Goal: Task Accomplishment & Management: Complete application form

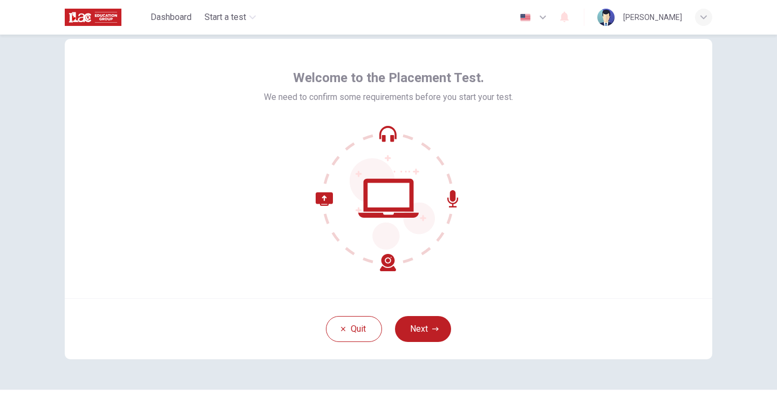
scroll to position [30, 0]
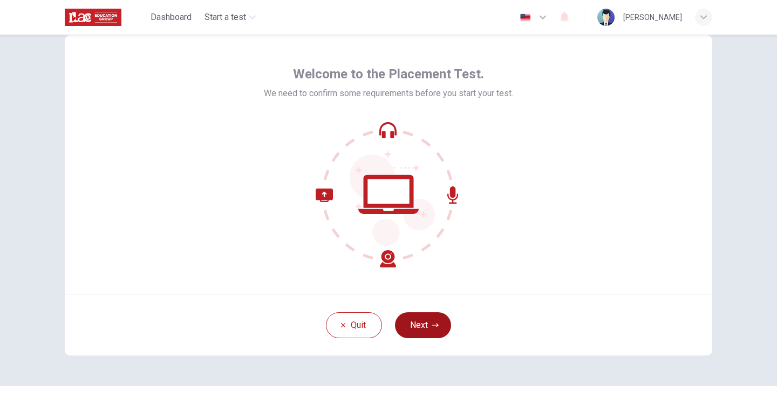
click at [425, 326] on button "Next" at bounding box center [423, 325] width 56 height 26
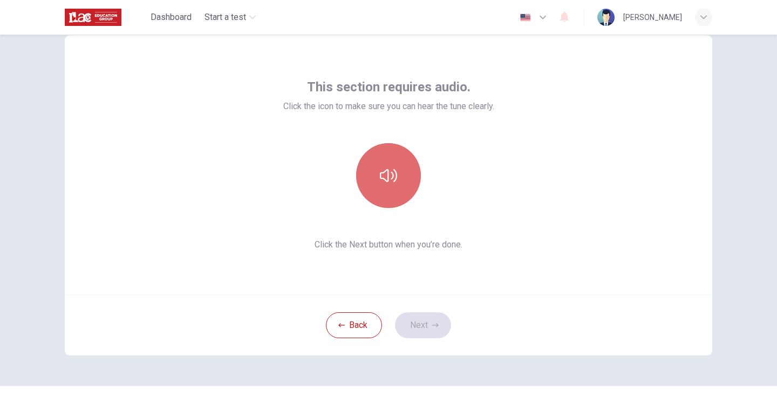
click at [384, 185] on button "button" at bounding box center [388, 175] width 65 height 65
click at [387, 174] on icon "button" at bounding box center [388, 175] width 17 height 13
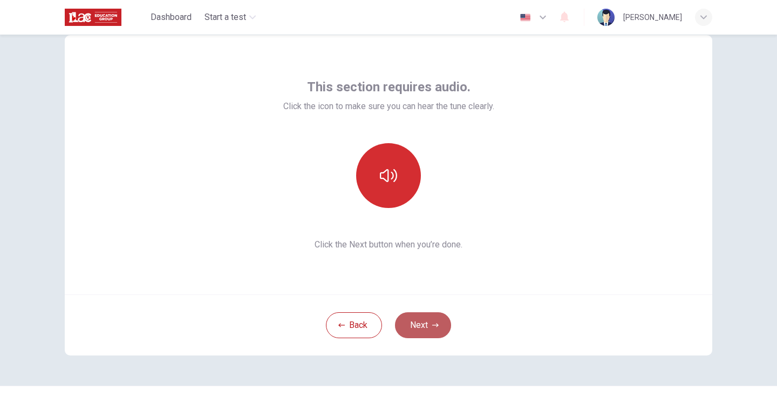
click at [419, 326] on button "Next" at bounding box center [423, 325] width 56 height 26
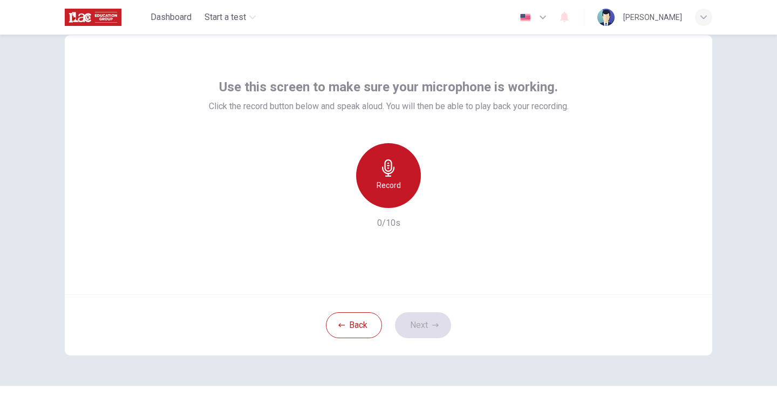
click at [384, 182] on h6 "Record" at bounding box center [389, 185] width 24 height 13
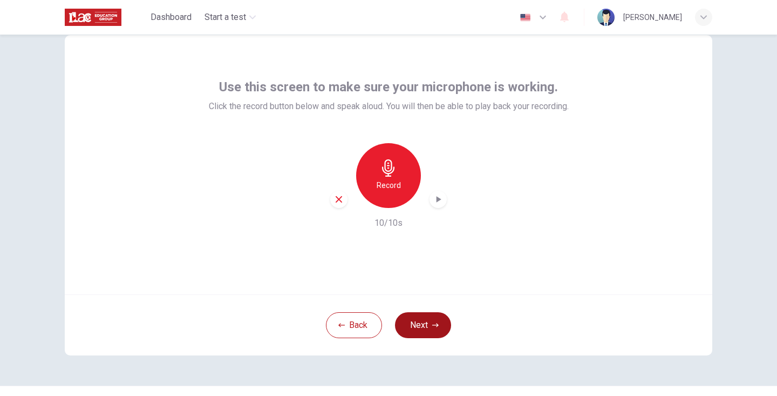
click at [432, 331] on button "Next" at bounding box center [423, 325] width 56 height 26
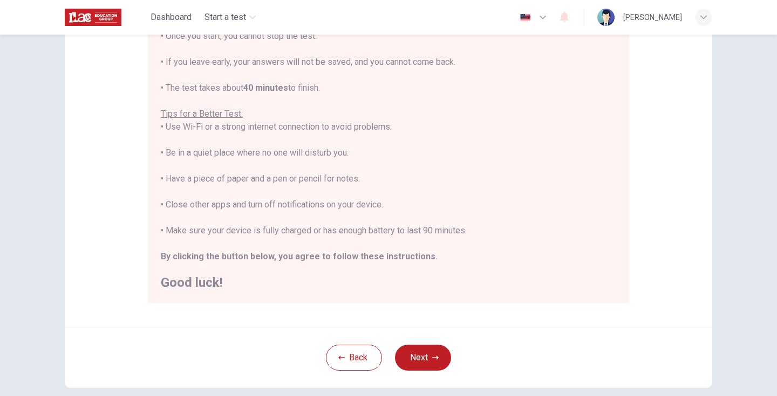
scroll to position [11, 0]
click at [425, 356] on button "Next" at bounding box center [423, 357] width 56 height 26
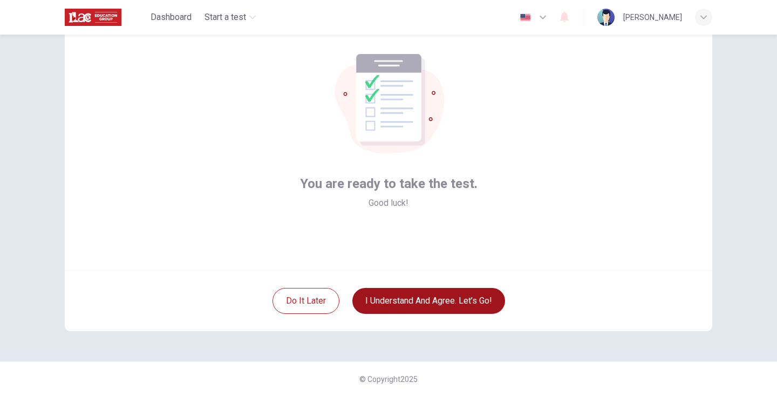
scroll to position [54, 0]
click at [410, 301] on button "I understand and agree. Let’s go!" at bounding box center [428, 301] width 153 height 26
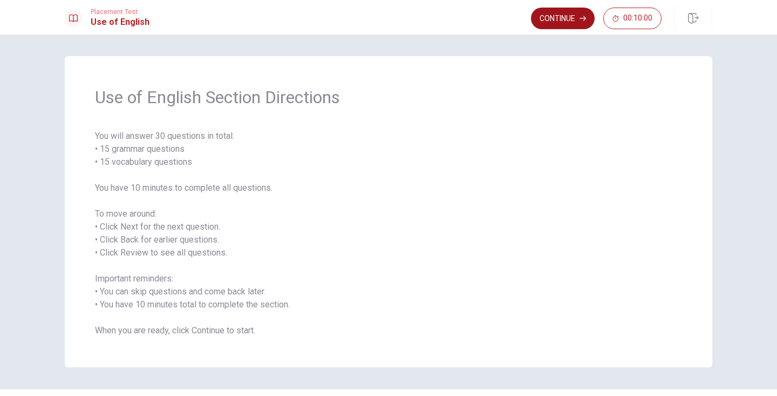
click at [558, 18] on button "Continue" at bounding box center [563, 19] width 64 height 22
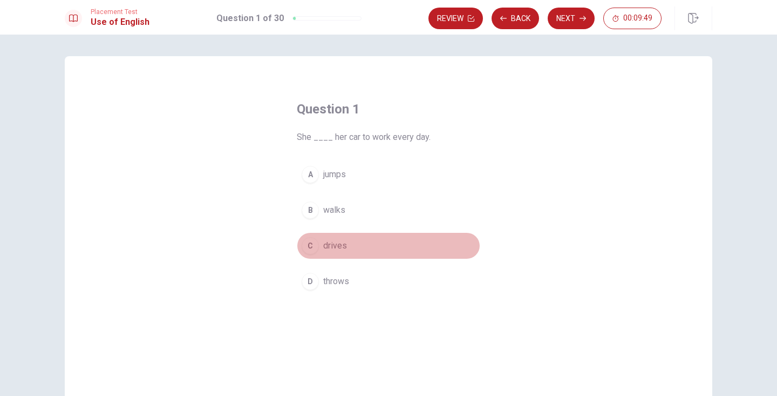
click at [314, 246] on div "C" at bounding box center [310, 245] width 17 height 17
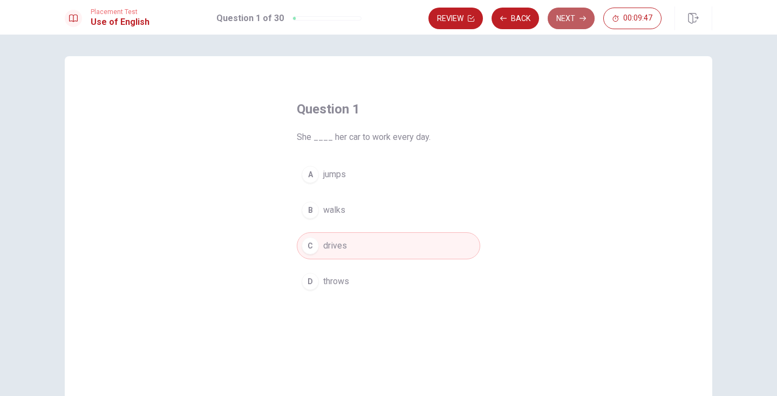
click at [570, 17] on button "Next" at bounding box center [571, 19] width 47 height 22
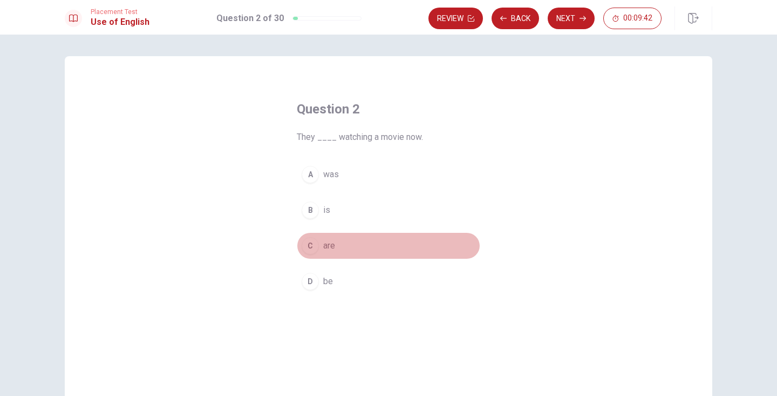
click at [318, 248] on button "C are" at bounding box center [388, 245] width 183 height 27
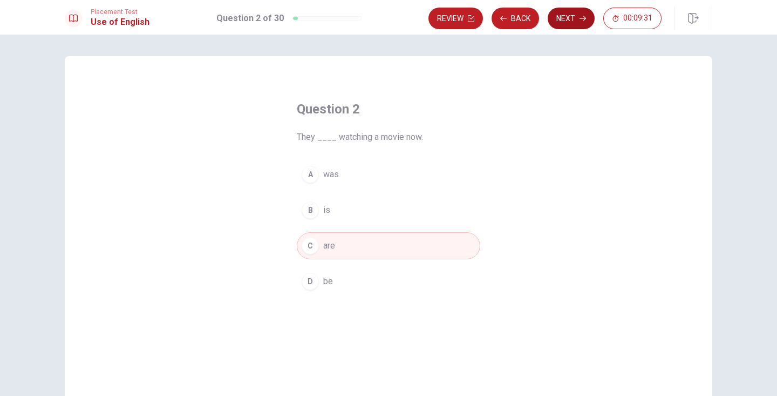
click at [562, 22] on button "Next" at bounding box center [571, 19] width 47 height 22
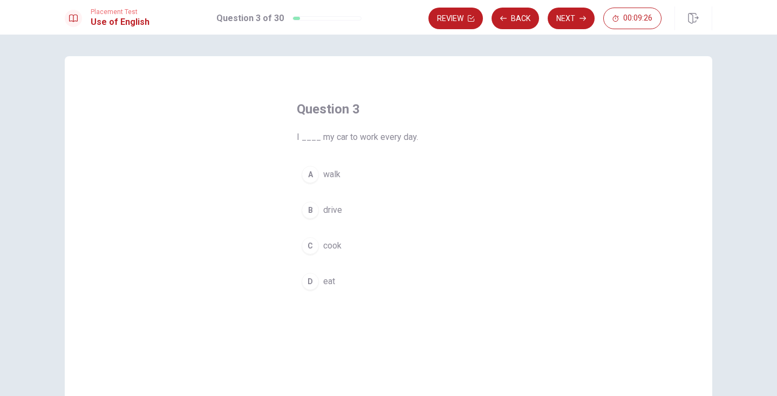
click at [323, 206] on span "drive" at bounding box center [332, 209] width 19 height 13
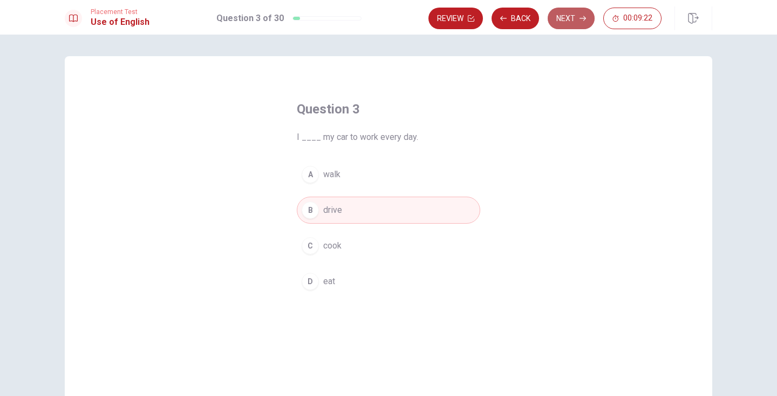
click at [564, 25] on button "Next" at bounding box center [571, 19] width 47 height 22
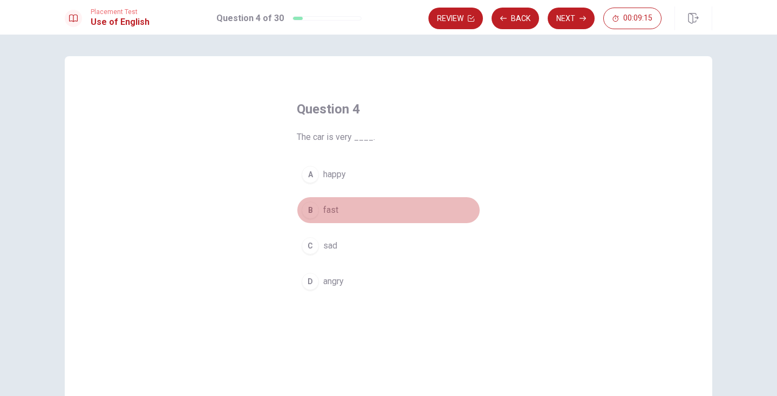
click at [318, 209] on button "B fast" at bounding box center [388, 209] width 183 height 27
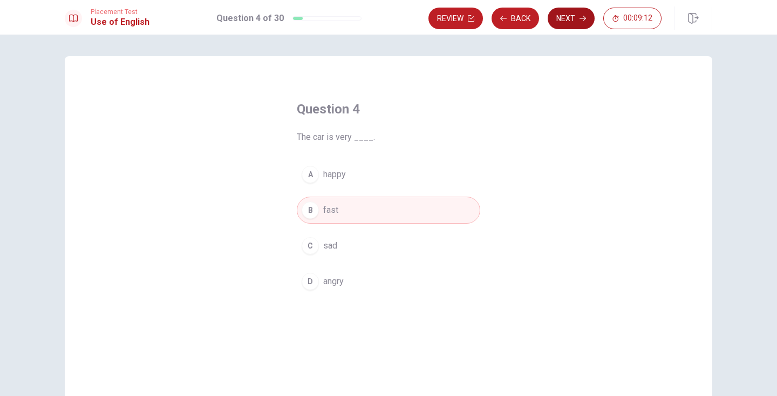
click at [567, 20] on button "Next" at bounding box center [571, 19] width 47 height 22
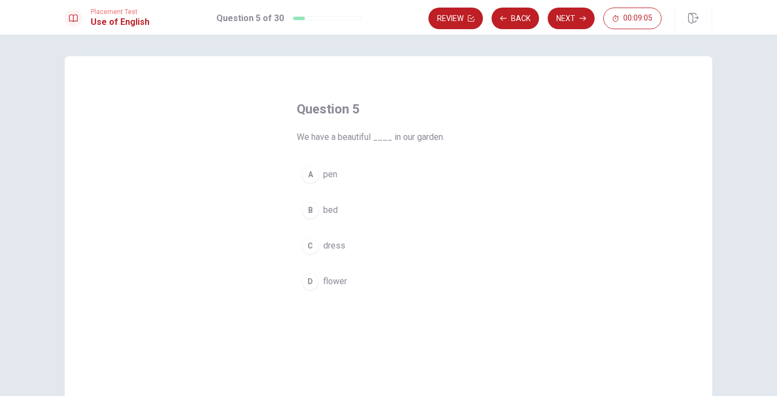
click at [315, 285] on div "D" at bounding box center [310, 281] width 17 height 17
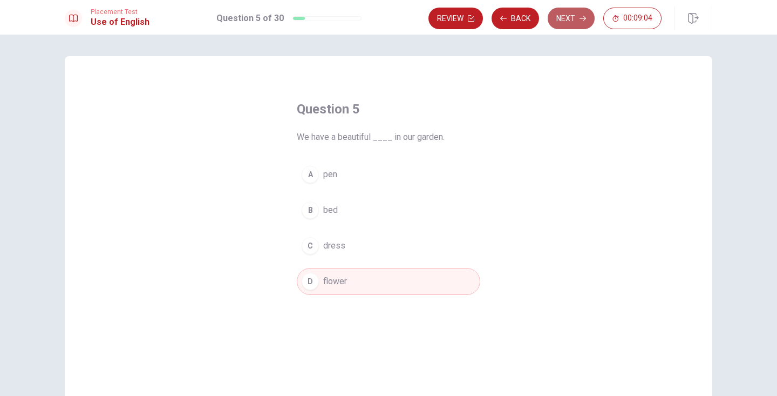
click at [568, 18] on button "Next" at bounding box center [571, 19] width 47 height 22
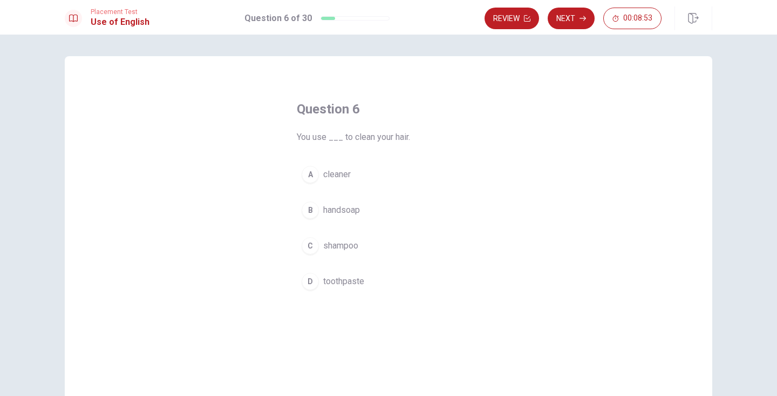
click at [351, 248] on span "shampoo" at bounding box center [340, 245] width 35 height 13
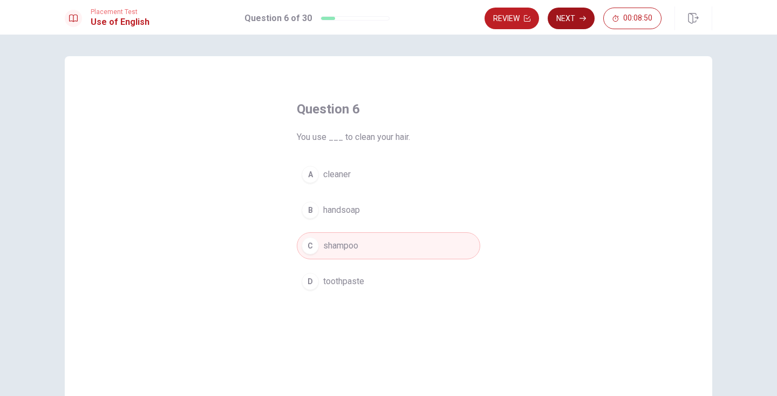
click at [573, 20] on button "Next" at bounding box center [571, 19] width 47 height 22
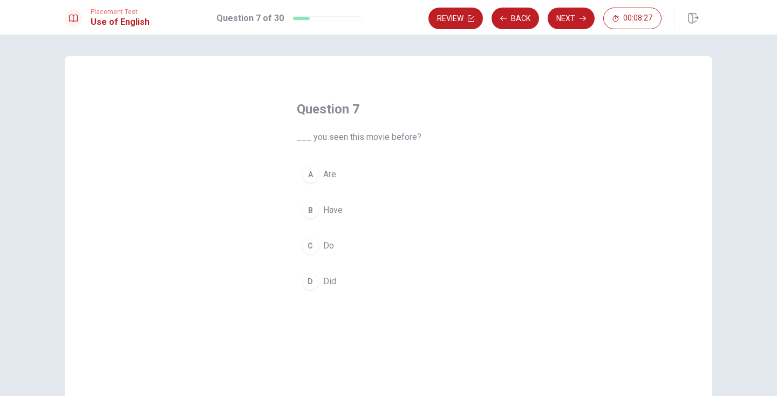
click at [342, 205] on button "B Have" at bounding box center [388, 209] width 183 height 27
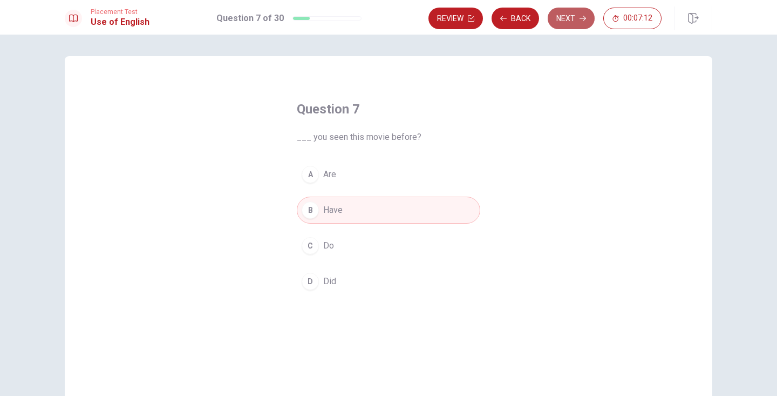
click at [565, 23] on button "Next" at bounding box center [571, 19] width 47 height 22
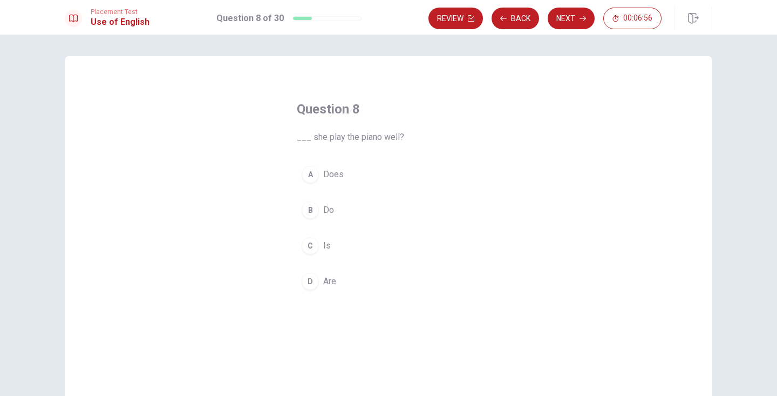
click at [364, 176] on button "A Does" at bounding box center [388, 174] width 183 height 27
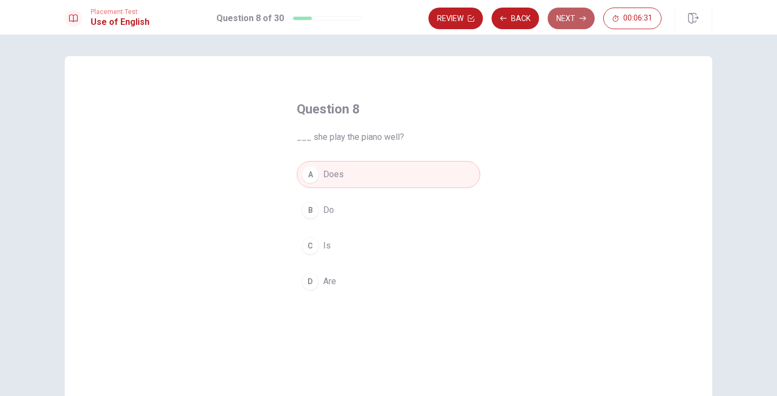
click at [572, 16] on button "Next" at bounding box center [571, 19] width 47 height 22
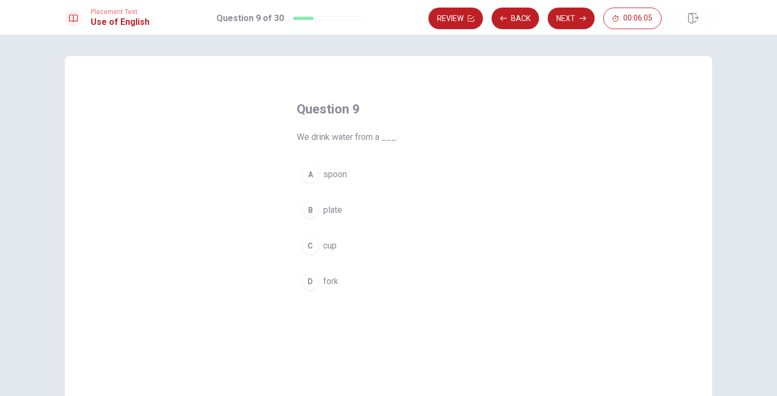
click at [334, 249] on span "cup" at bounding box center [329, 245] width 13 height 13
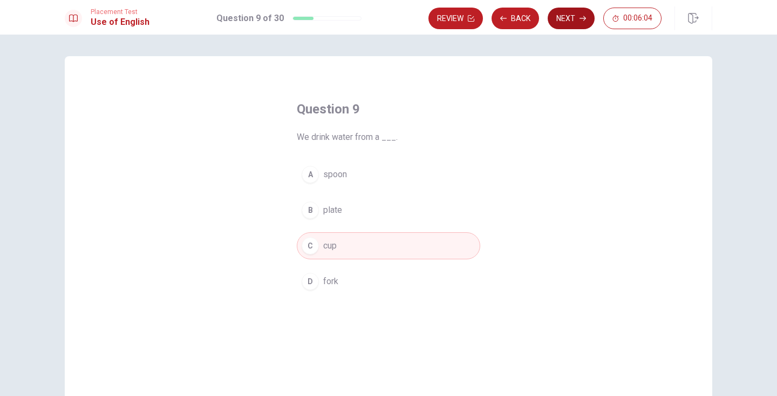
click at [567, 25] on button "Next" at bounding box center [571, 19] width 47 height 22
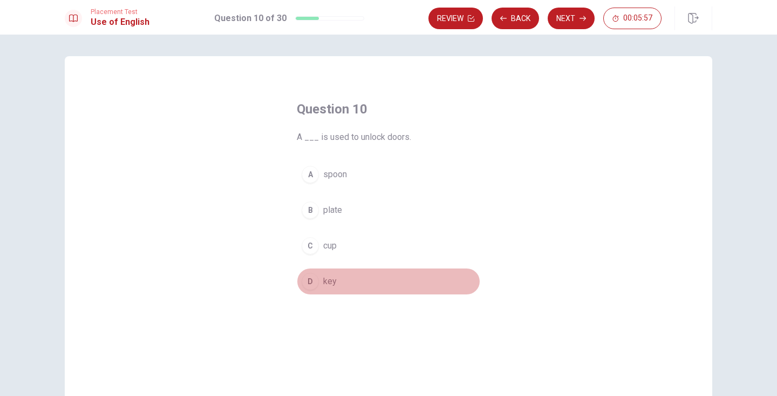
click at [332, 277] on span "key" at bounding box center [329, 281] width 13 height 13
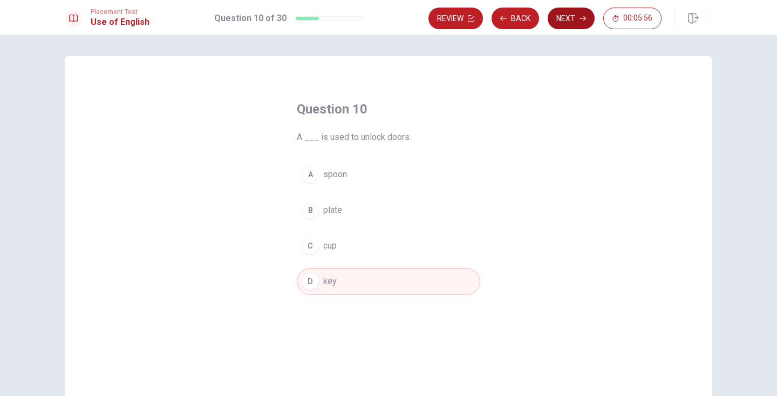
click at [571, 12] on button "Next" at bounding box center [571, 19] width 47 height 22
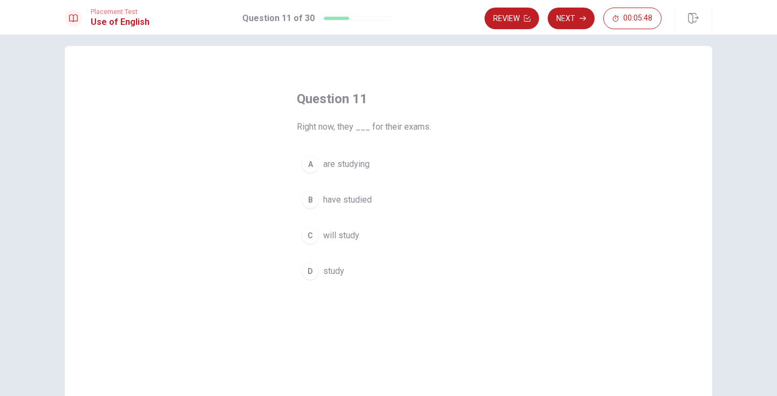
scroll to position [11, 0]
click at [319, 161] on button "A are studying" at bounding box center [388, 163] width 183 height 27
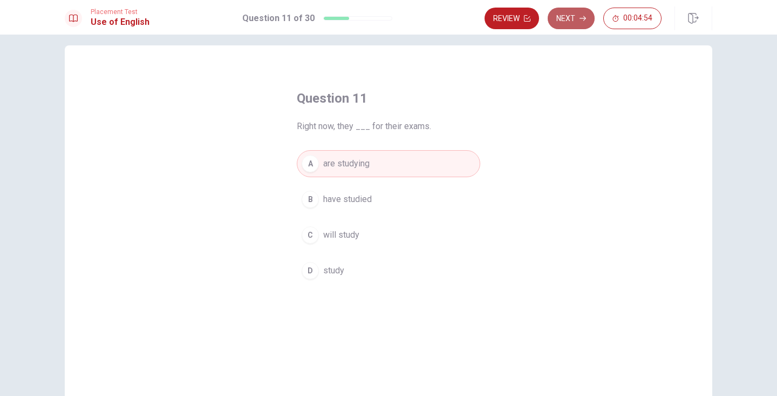
click at [567, 24] on button "Next" at bounding box center [571, 19] width 47 height 22
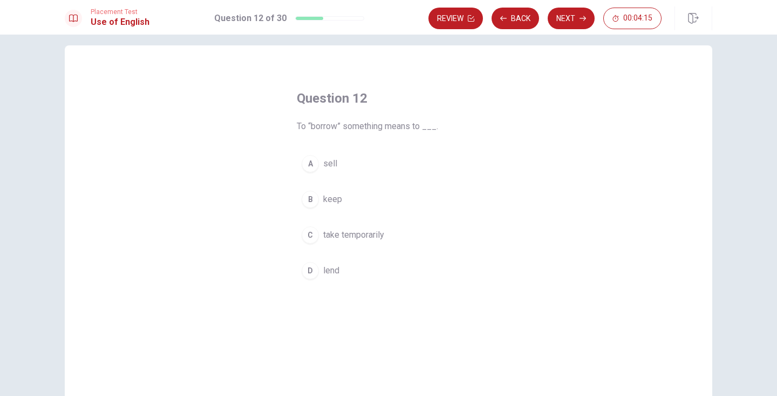
click at [378, 234] on span "take temporarily" at bounding box center [353, 234] width 61 height 13
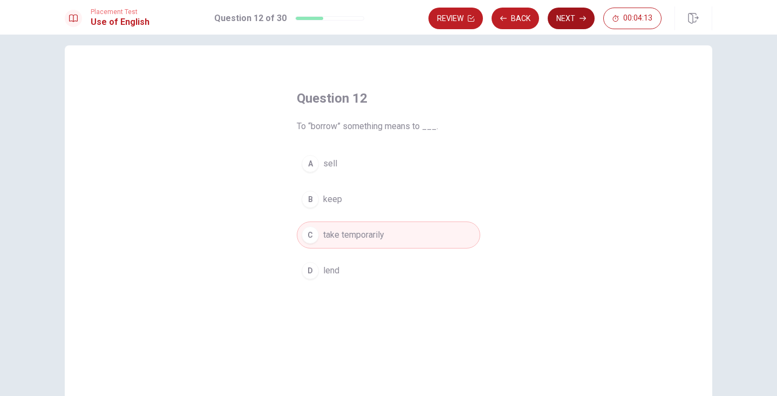
click at [563, 24] on button "Next" at bounding box center [571, 19] width 47 height 22
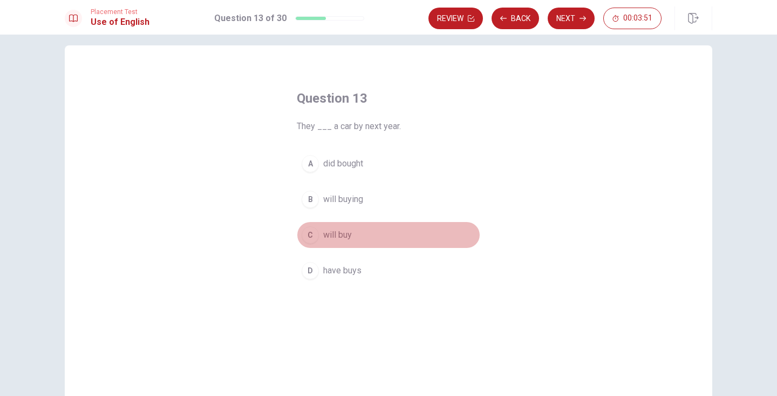
click at [346, 235] on span "will buy" at bounding box center [337, 234] width 29 height 13
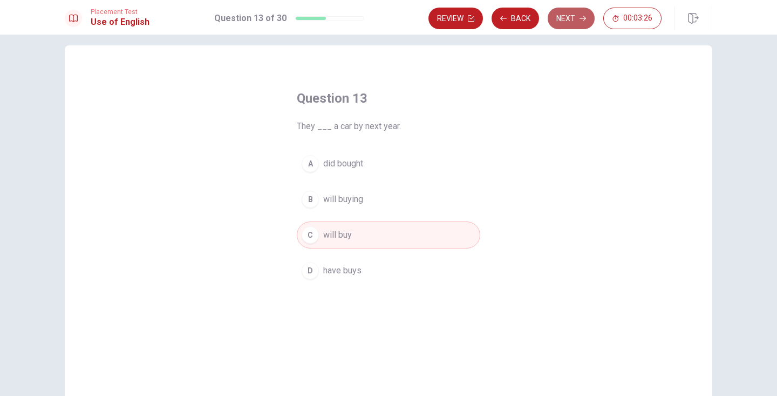
click at [565, 21] on button "Next" at bounding box center [571, 19] width 47 height 22
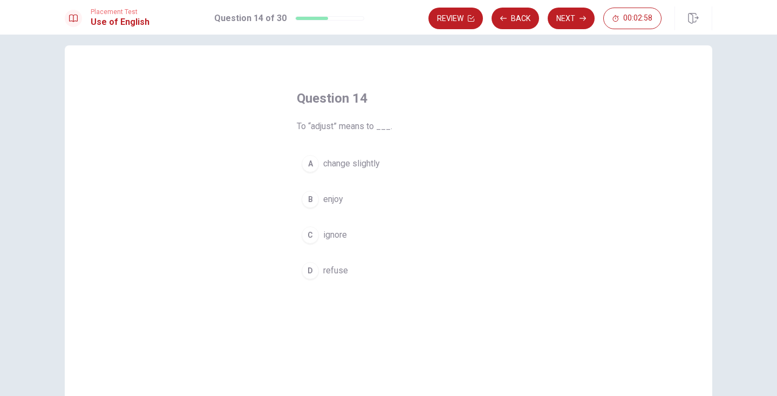
click at [377, 153] on button "A change slightly" at bounding box center [388, 163] width 183 height 27
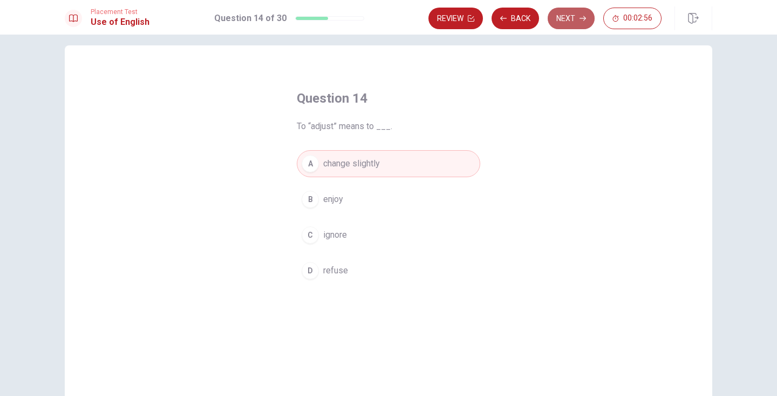
click at [573, 15] on button "Next" at bounding box center [571, 19] width 47 height 22
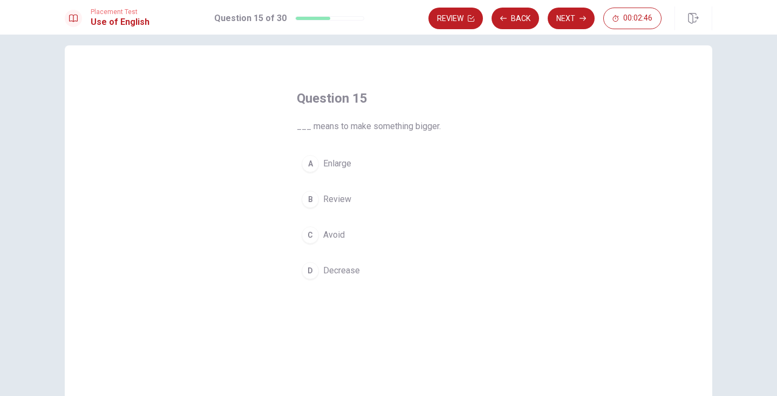
click at [345, 161] on span "Enlarge" at bounding box center [337, 163] width 28 height 13
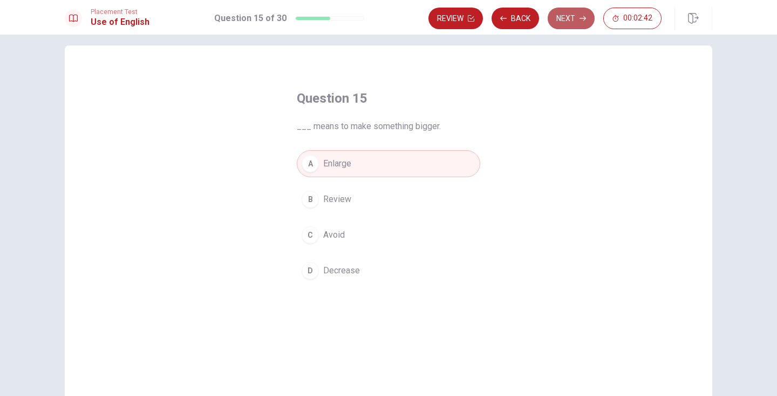
click at [570, 25] on button "Next" at bounding box center [571, 19] width 47 height 22
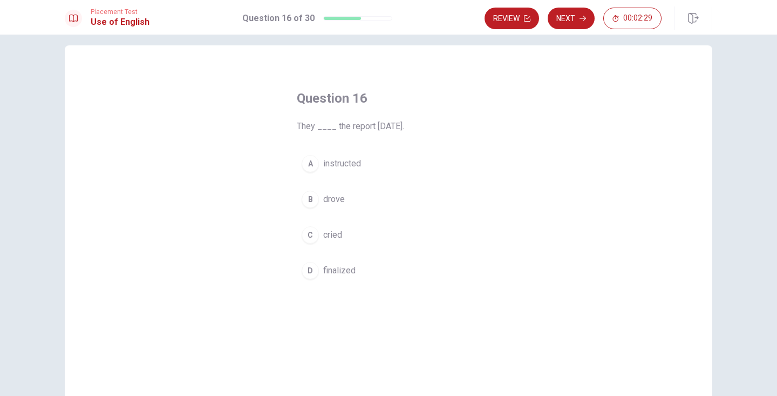
click at [356, 268] on button "D finalized" at bounding box center [388, 270] width 183 height 27
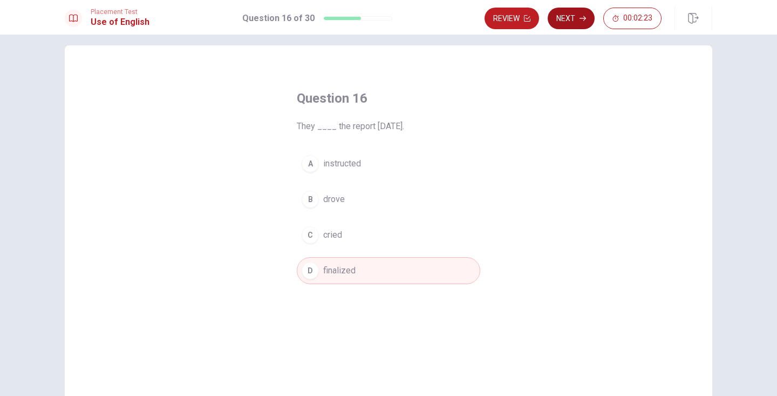
click at [569, 18] on button "Next" at bounding box center [571, 19] width 47 height 22
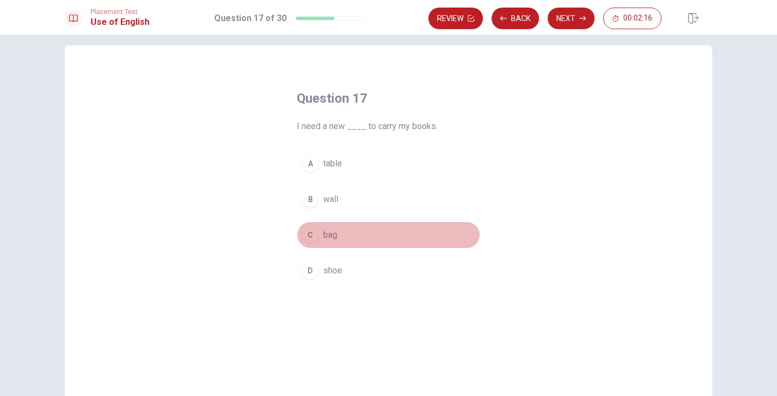
click at [328, 237] on span "bag" at bounding box center [330, 234] width 14 height 13
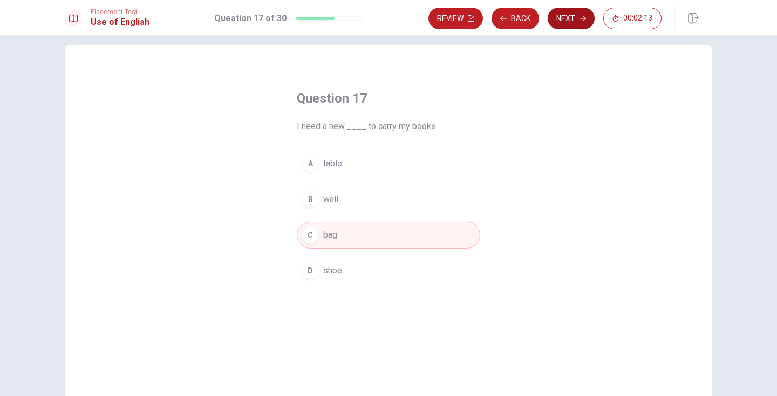
click at [566, 21] on button "Next" at bounding box center [571, 19] width 47 height 22
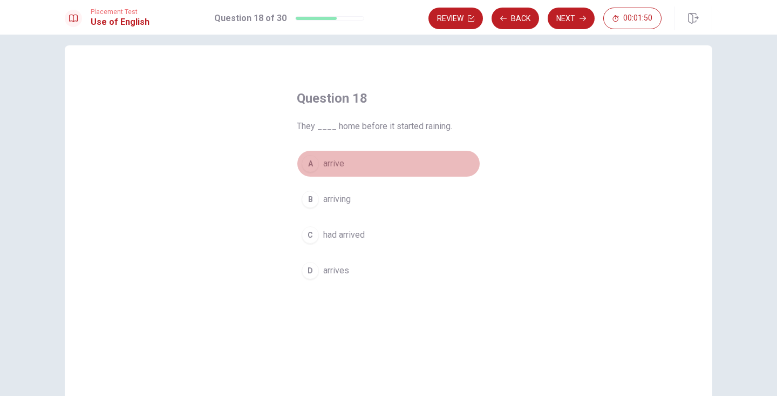
click at [345, 162] on button "A arrive" at bounding box center [388, 163] width 183 height 27
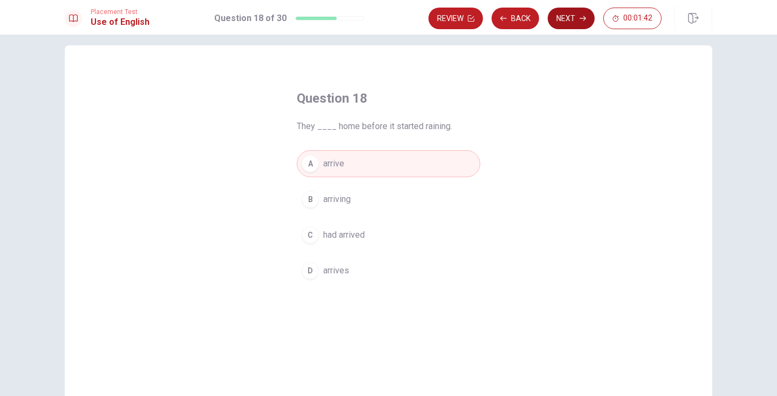
click at [573, 18] on button "Next" at bounding box center [571, 19] width 47 height 22
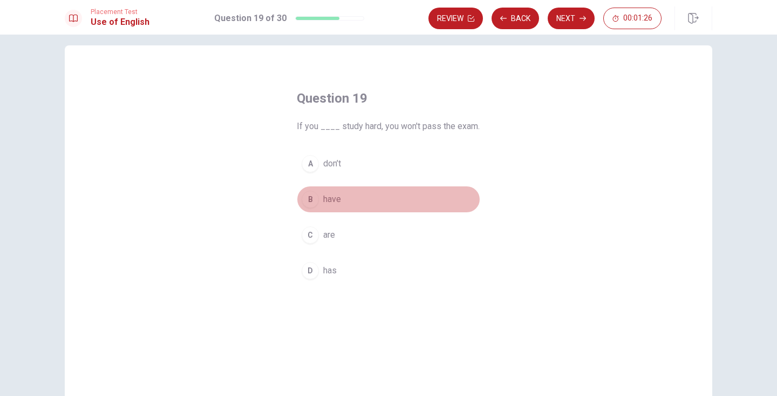
click at [339, 198] on span "have" at bounding box center [332, 199] width 18 height 13
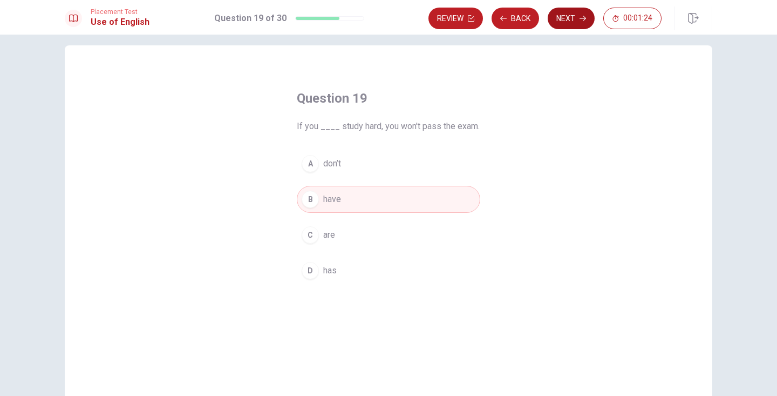
click at [575, 22] on button "Next" at bounding box center [571, 19] width 47 height 22
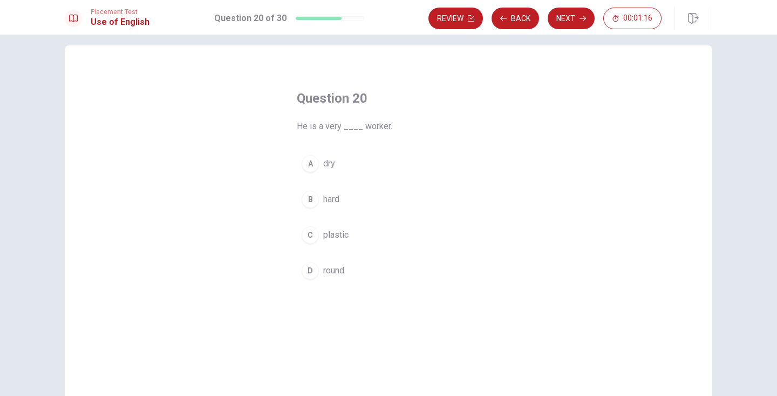
click at [337, 196] on span "hard" at bounding box center [331, 199] width 16 height 13
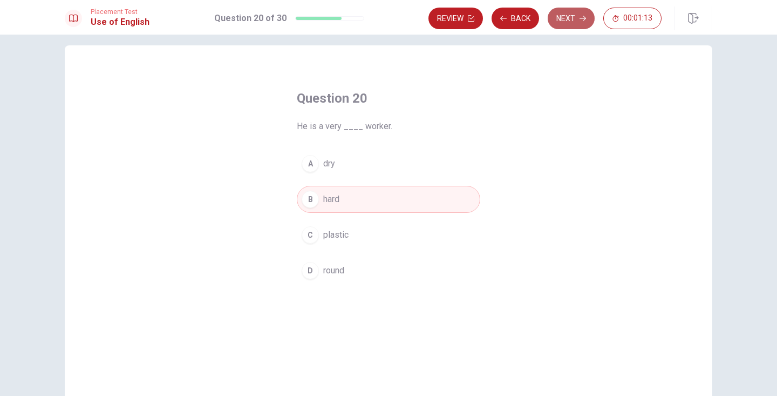
click at [568, 23] on button "Next" at bounding box center [571, 19] width 47 height 22
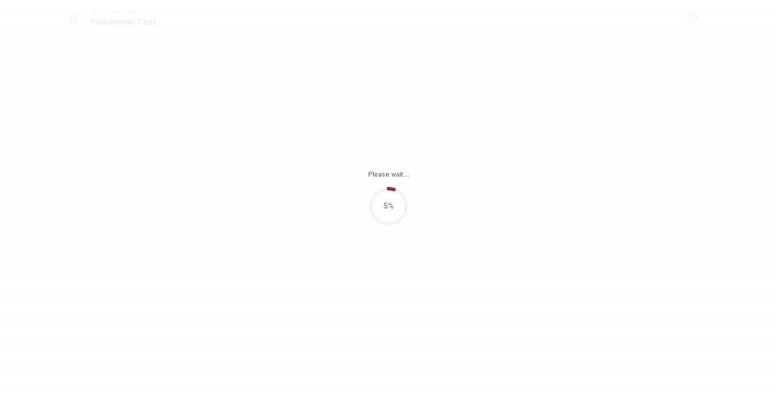
scroll to position [0, 0]
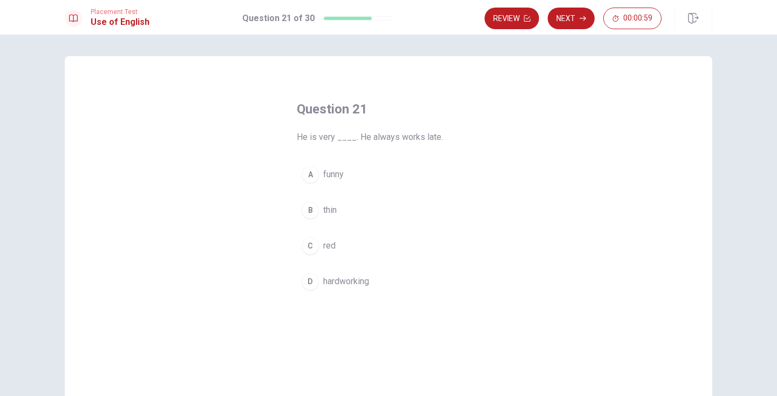
click at [330, 179] on span "funny" at bounding box center [333, 174] width 21 height 13
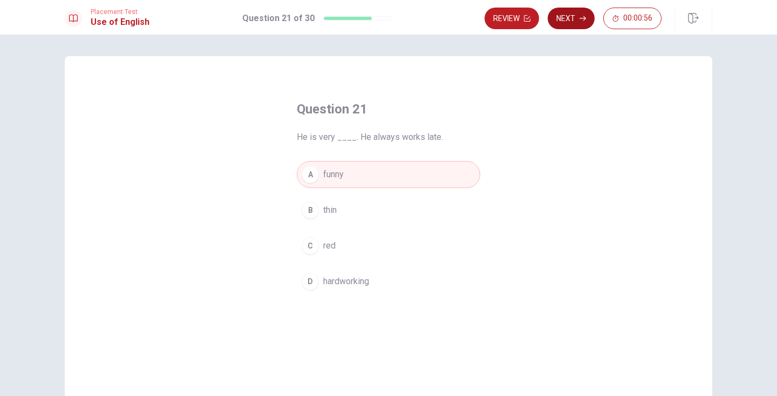
click at [572, 20] on button "Next" at bounding box center [571, 19] width 47 height 22
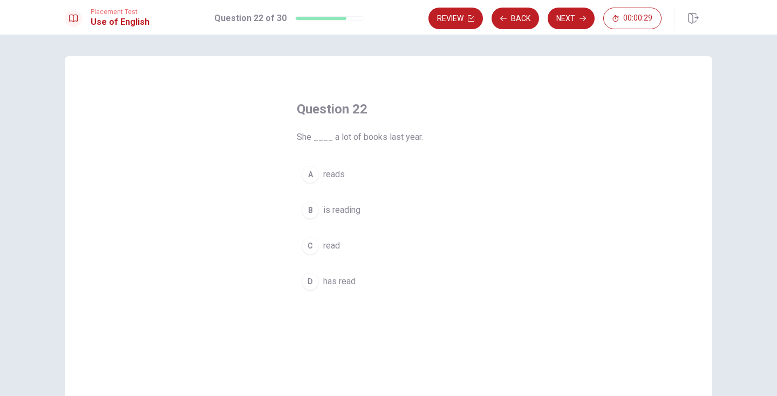
click at [350, 283] on span "has read" at bounding box center [339, 281] width 32 height 13
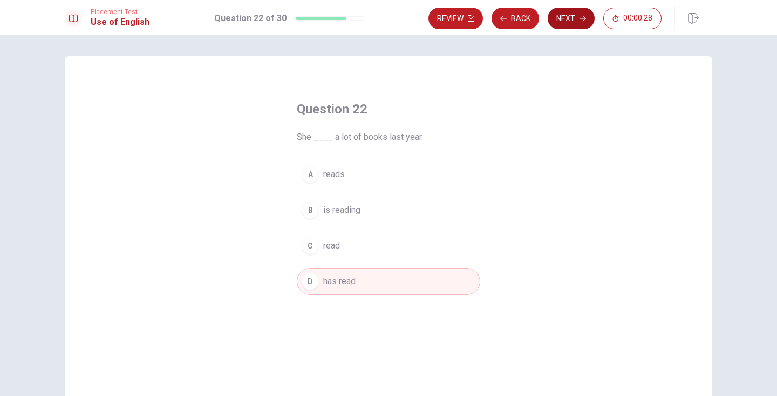
click at [570, 22] on button "Next" at bounding box center [571, 19] width 47 height 22
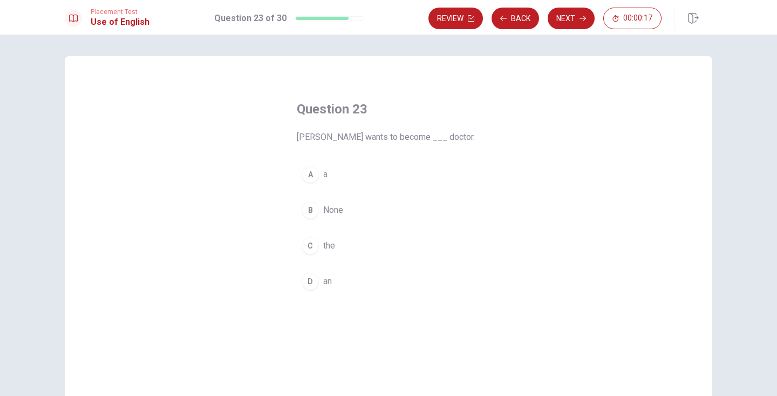
click at [335, 172] on button "A a" at bounding box center [388, 174] width 183 height 27
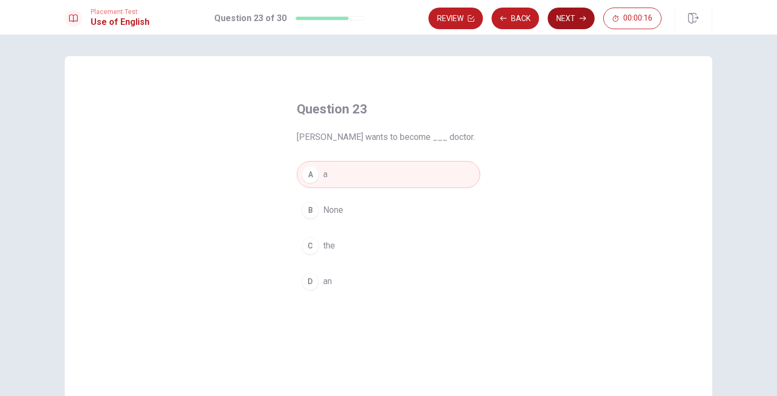
click at [570, 17] on button "Next" at bounding box center [571, 19] width 47 height 22
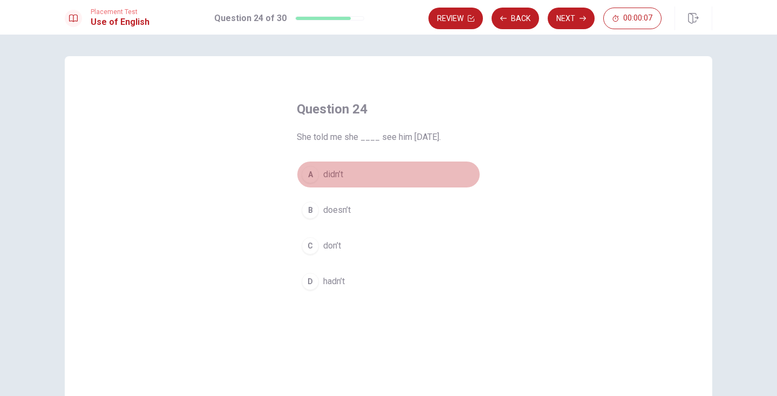
click at [337, 173] on span "didn’t" at bounding box center [333, 174] width 20 height 13
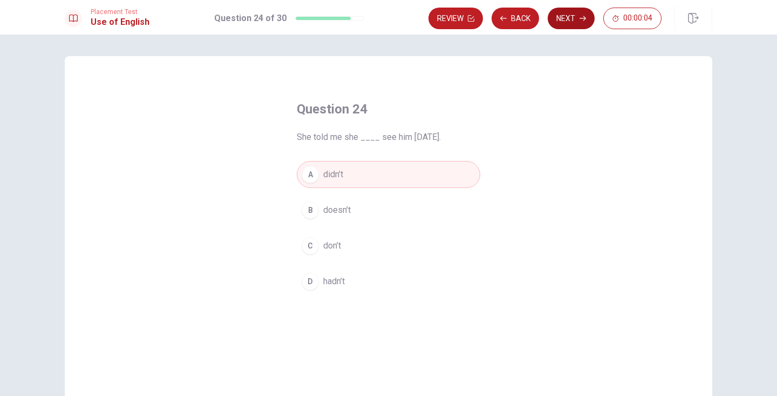
click at [564, 19] on button "Next" at bounding box center [571, 19] width 47 height 22
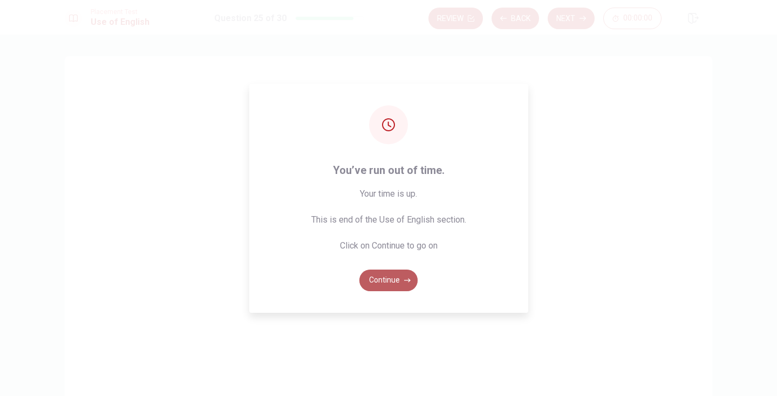
click at [386, 282] on button "Continue" at bounding box center [388, 280] width 58 height 22
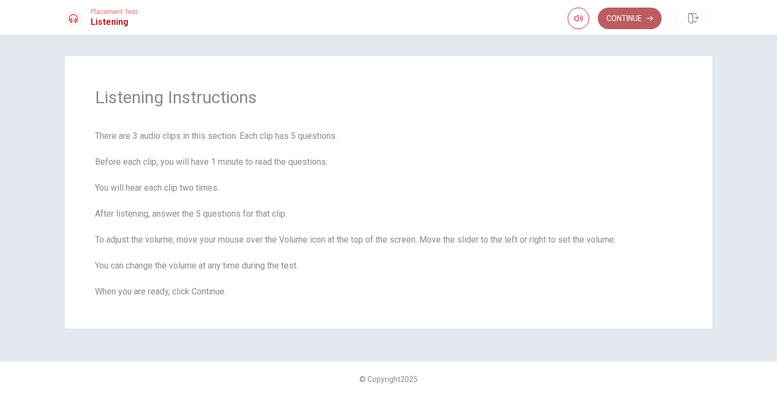
click at [637, 19] on button "Continue" at bounding box center [630, 19] width 64 height 22
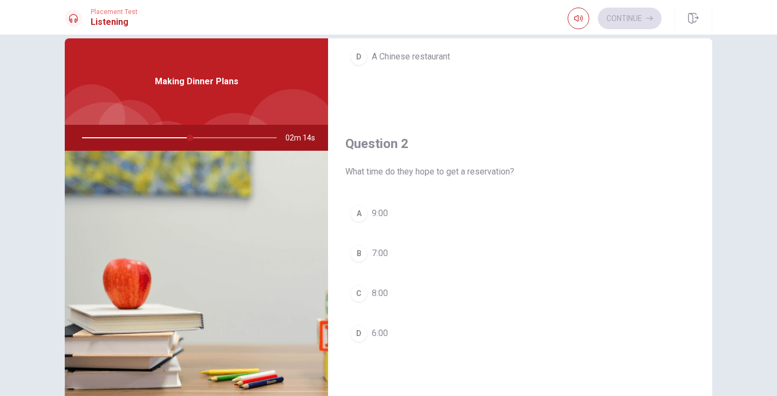
scroll to position [219, 0]
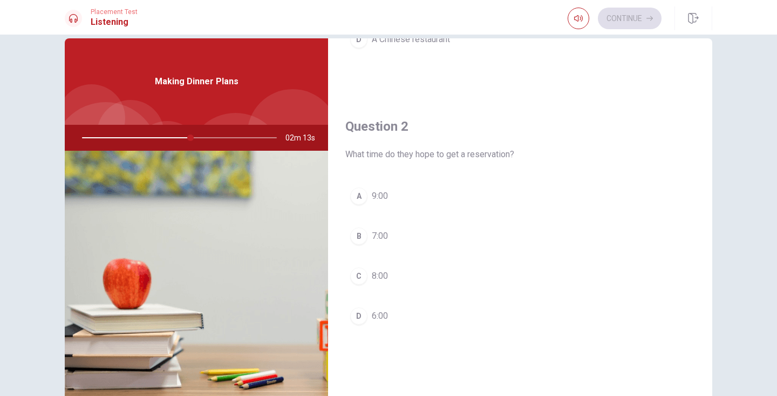
click at [359, 235] on div "B" at bounding box center [358, 235] width 17 height 17
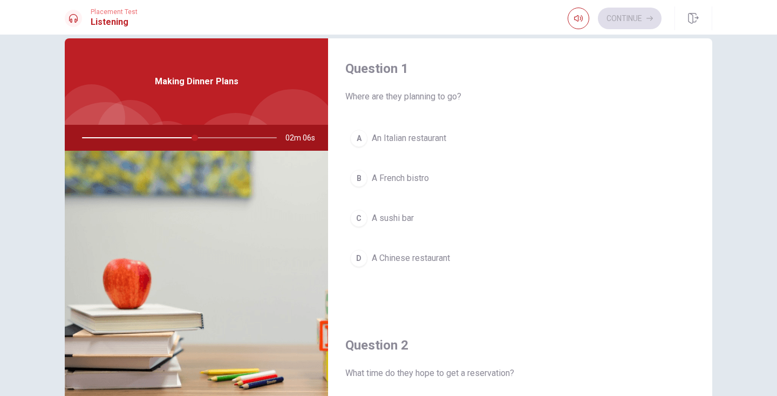
scroll to position [0, 0]
click at [450, 137] on button "A An Italian restaurant" at bounding box center [520, 138] width 350 height 27
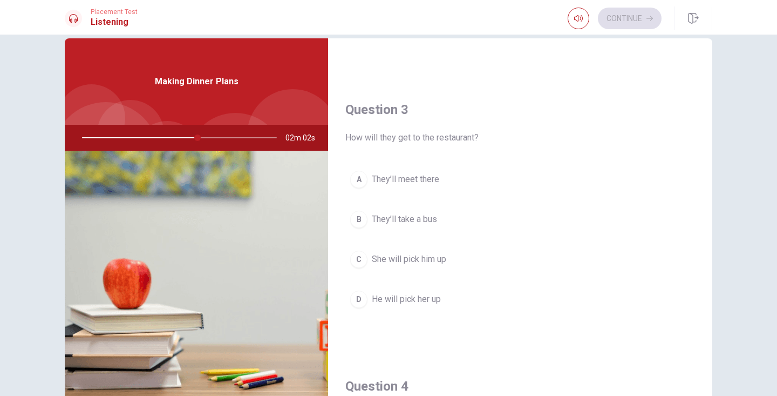
scroll to position [512, 0]
click at [432, 180] on span "They’ll meet there" at bounding box center [405, 178] width 67 height 13
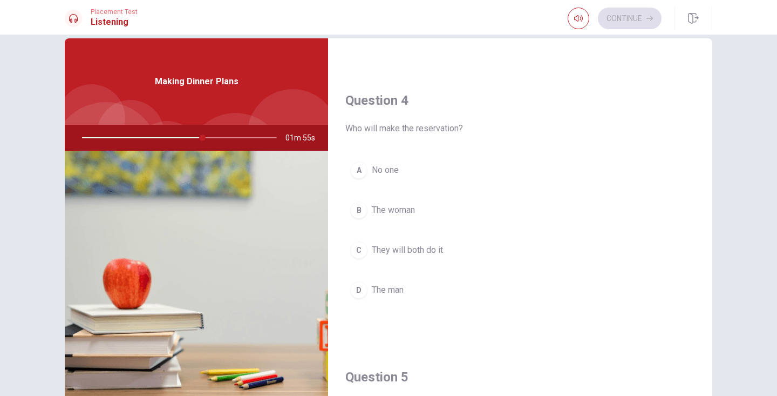
click at [417, 292] on button "D The man" at bounding box center [520, 289] width 350 height 27
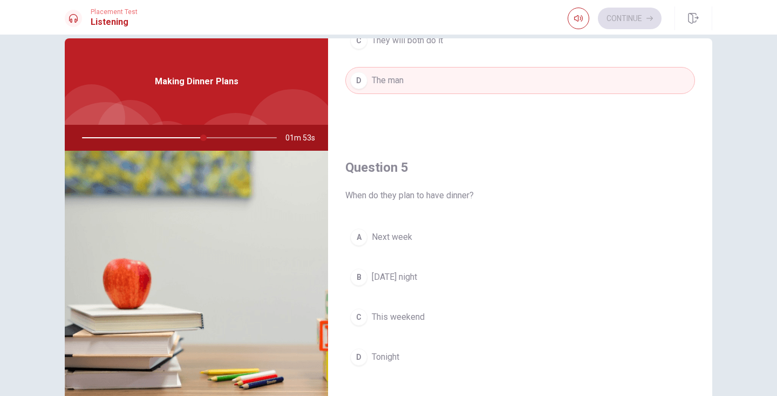
scroll to position [1006, 0]
click at [409, 277] on span "[DATE] night" at bounding box center [394, 276] width 45 height 13
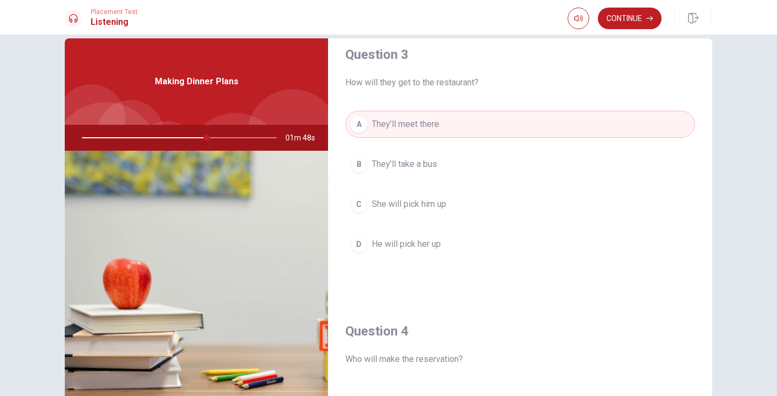
scroll to position [440, 0]
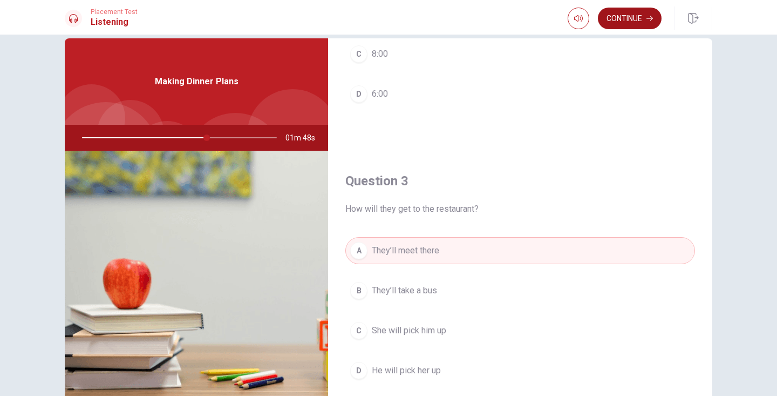
click at [641, 16] on button "Continue" at bounding box center [630, 19] width 64 height 22
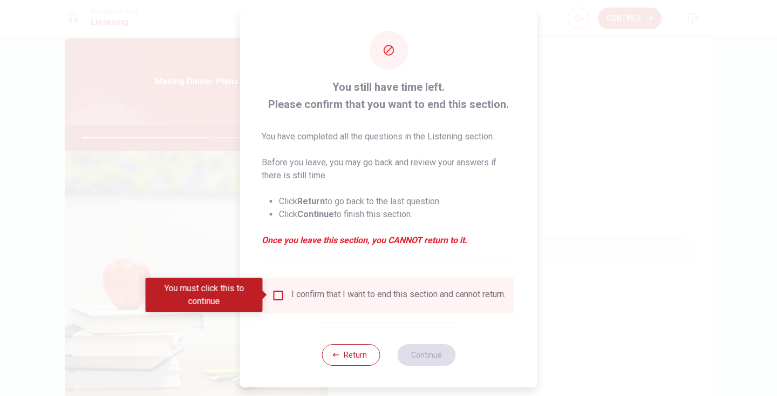
click at [275, 295] on input "You must click this to continue" at bounding box center [278, 295] width 13 height 13
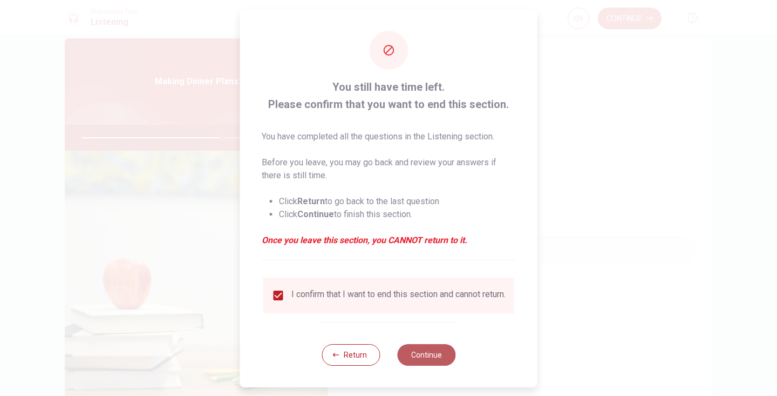
click at [428, 365] on button "Continue" at bounding box center [426, 355] width 58 height 22
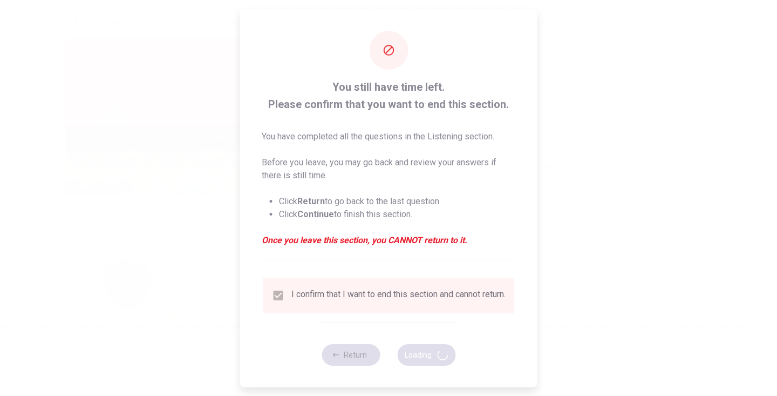
type input "73"
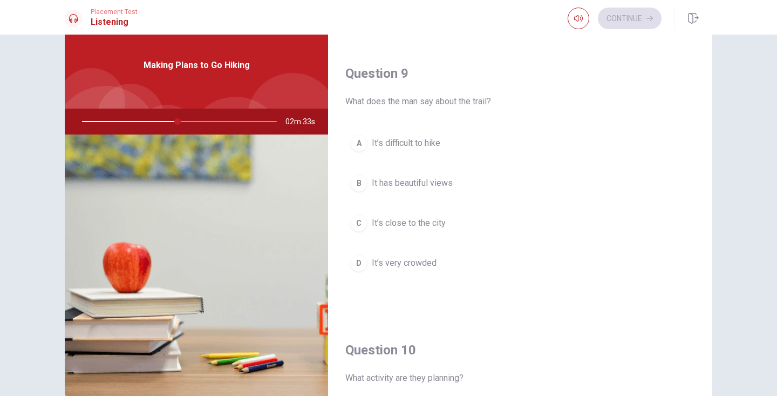
scroll to position [812, 0]
click at [438, 184] on span "It has beautiful views" at bounding box center [412, 179] width 81 height 13
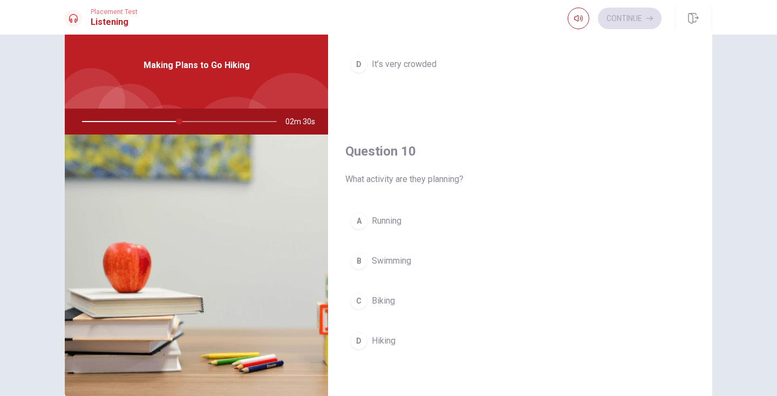
scroll to position [1006, 0]
click at [388, 299] on span "Biking" at bounding box center [383, 300] width 23 height 13
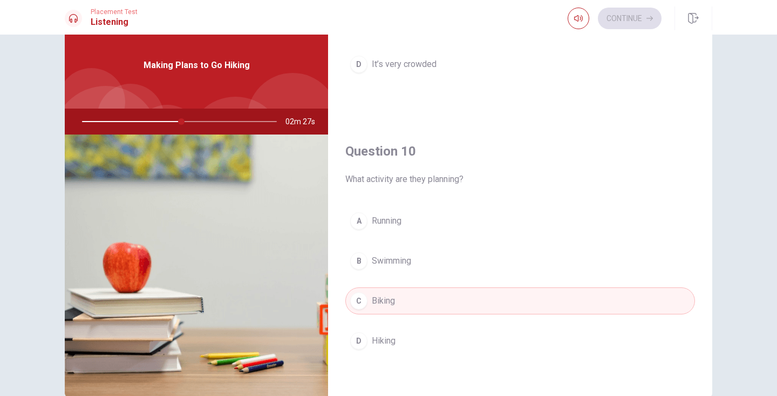
click at [402, 338] on button "D Hiking" at bounding box center [520, 340] width 350 height 27
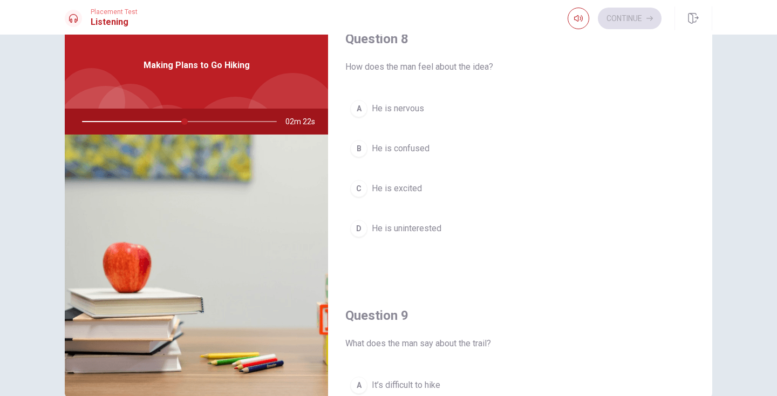
scroll to position [519, 0]
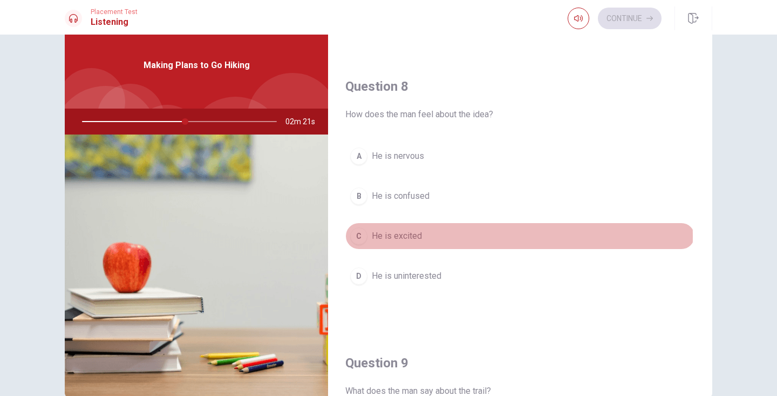
click at [437, 236] on button "C He is excited" at bounding box center [520, 235] width 350 height 27
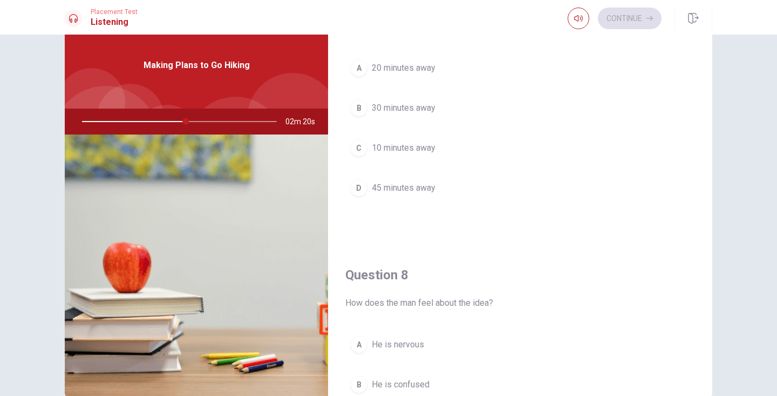
scroll to position [275, 0]
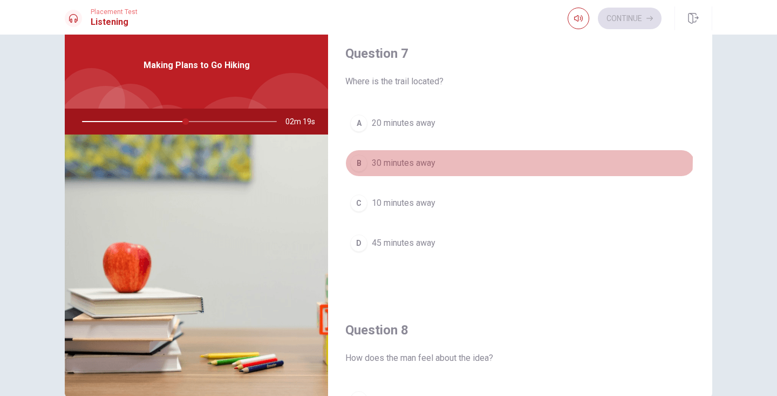
click at [421, 158] on span "30 minutes away" at bounding box center [404, 162] width 64 height 13
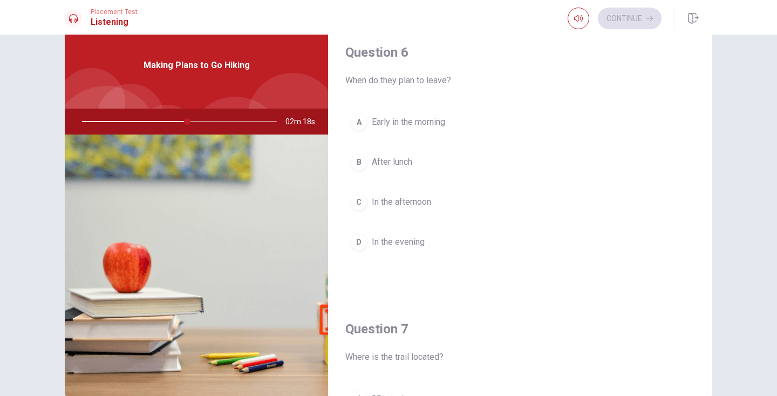
scroll to position [0, 0]
click at [419, 106] on div "Question 6 When do they plan to leave? A Early in the morning B After lunch C I…" at bounding box center [520, 160] width 384 height 276
click at [419, 115] on button "A Early in the morning" at bounding box center [520, 121] width 350 height 27
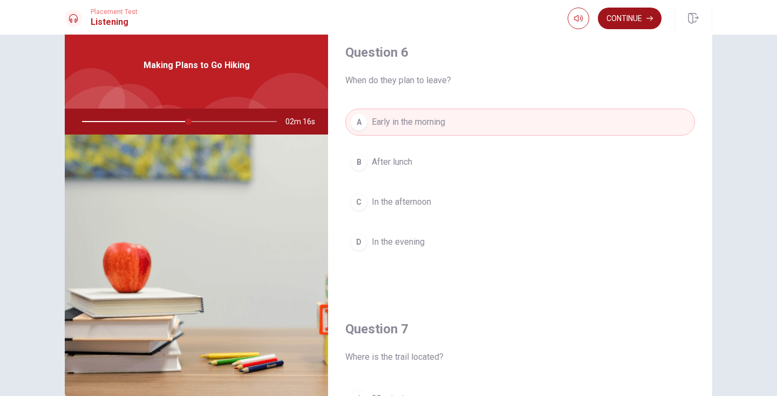
click at [617, 23] on button "Continue" at bounding box center [630, 19] width 64 height 22
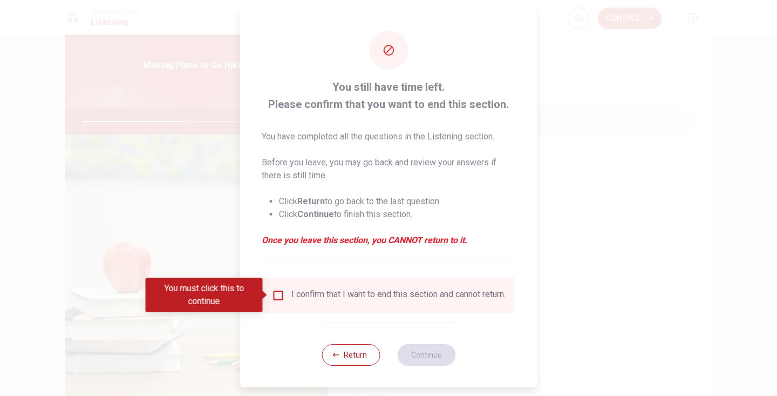
click at [269, 292] on div "You must click this to continue" at bounding box center [208, 294] width 125 height 35
click at [277, 293] on input "You must click this to continue" at bounding box center [278, 295] width 13 height 13
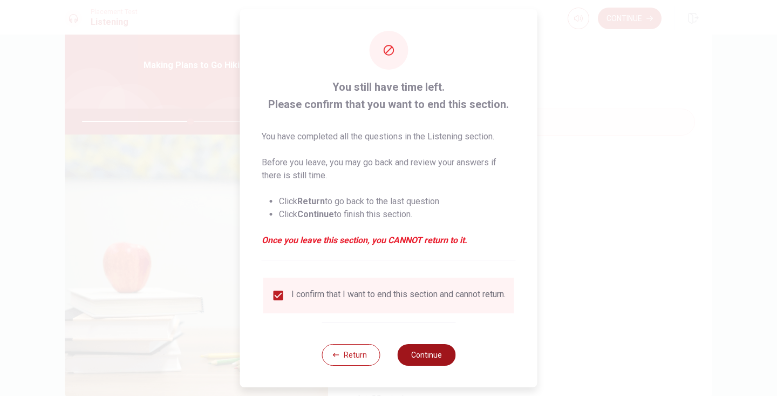
click at [432, 363] on button "Continue" at bounding box center [426, 355] width 58 height 22
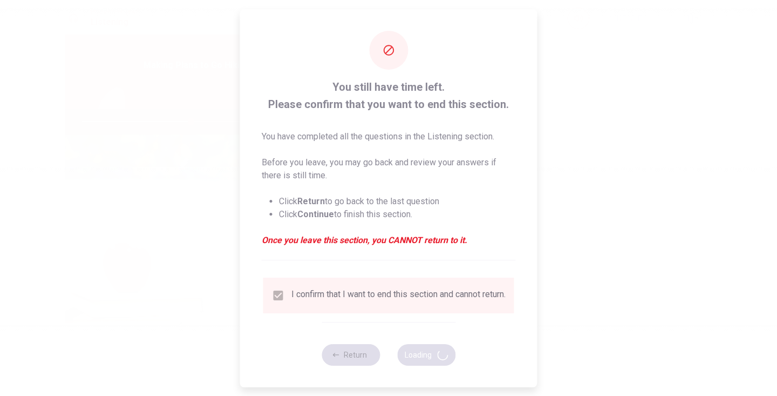
type input "56"
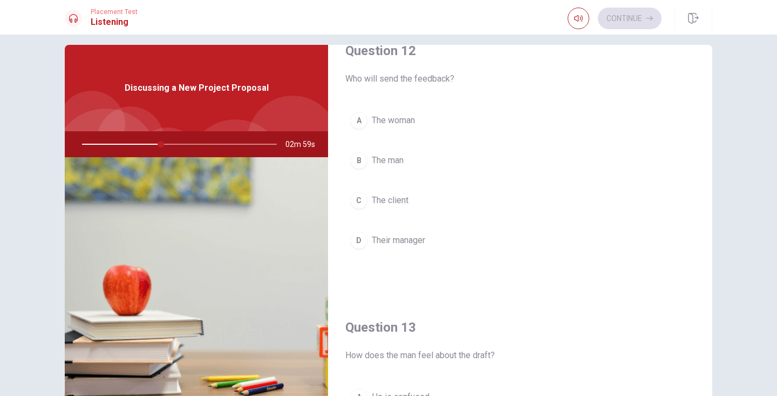
scroll to position [280, 0]
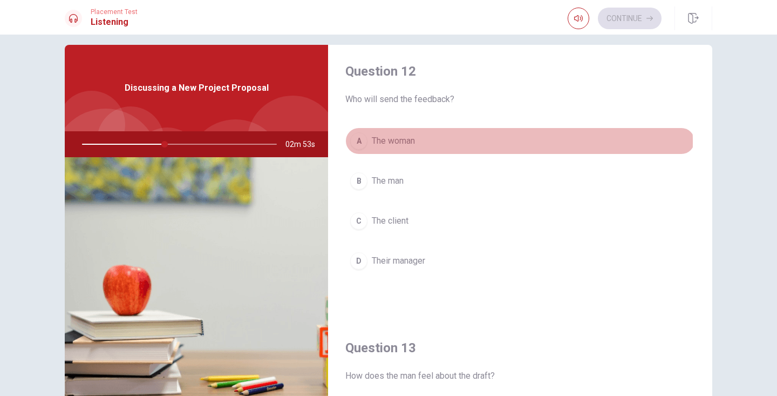
click at [406, 142] on span "The woman" at bounding box center [393, 140] width 43 height 13
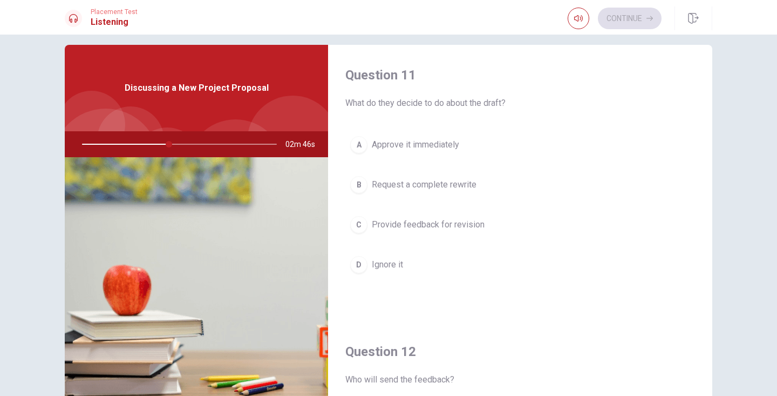
scroll to position [0, 0]
click at [473, 185] on span "Request a complete rewrite" at bounding box center [424, 184] width 105 height 13
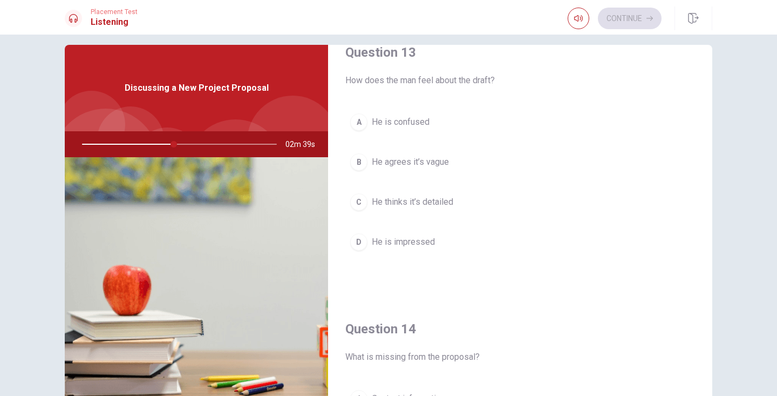
scroll to position [580, 0]
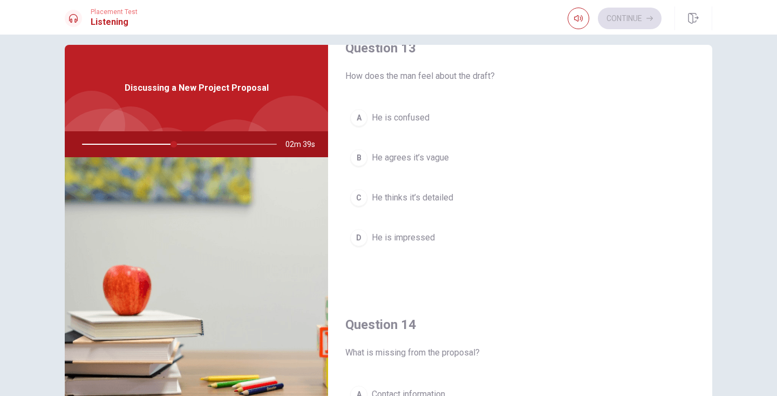
click at [444, 160] on span "He agrees it’s vague" at bounding box center [410, 157] width 77 height 13
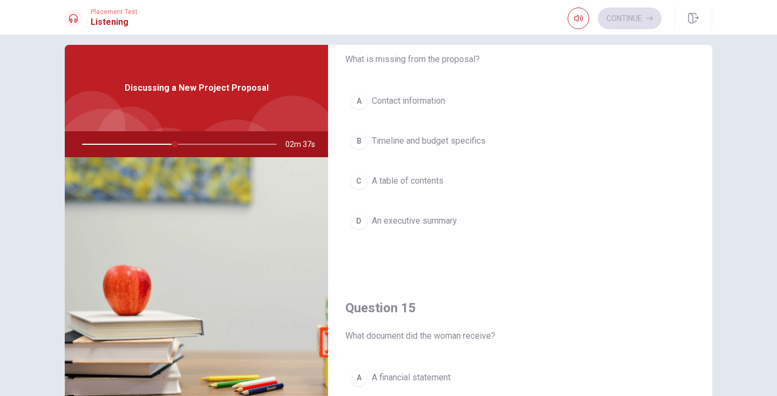
scroll to position [872, 0]
click at [435, 97] on span "Contact information" at bounding box center [408, 101] width 73 height 13
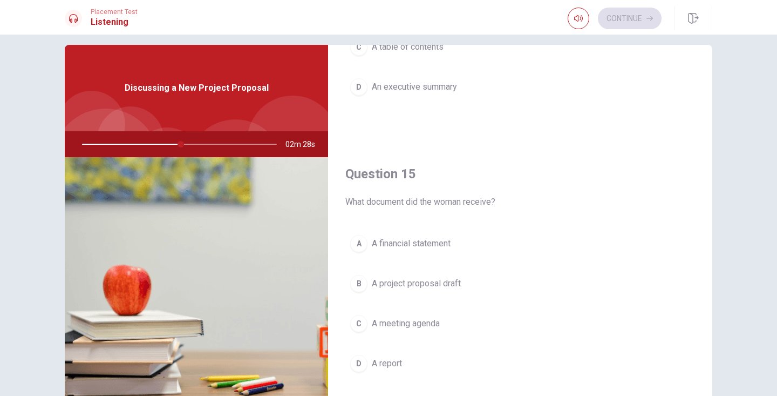
scroll to position [1006, 0]
click at [455, 284] on span "A project proposal draft" at bounding box center [416, 283] width 89 height 13
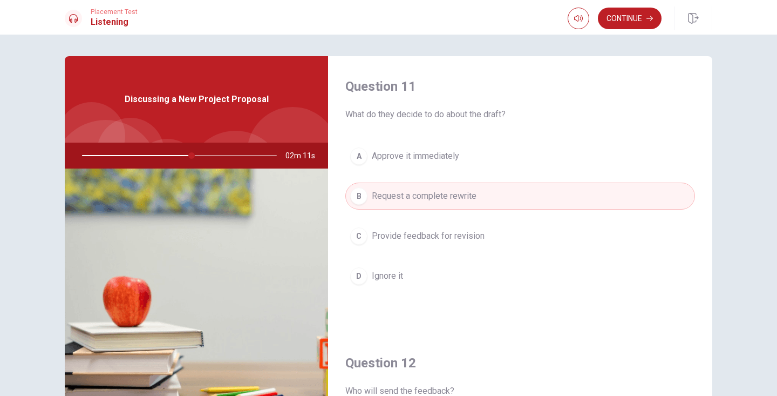
scroll to position [0, 0]
click at [622, 23] on button "Continue" at bounding box center [630, 19] width 64 height 22
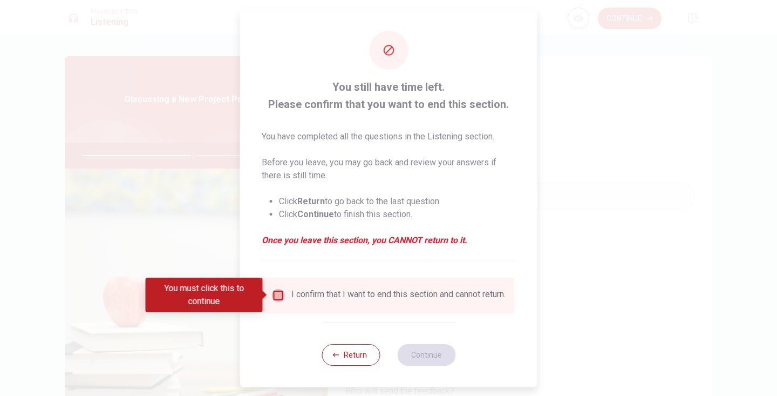
click at [277, 295] on input "You must click this to continue" at bounding box center [278, 295] width 13 height 13
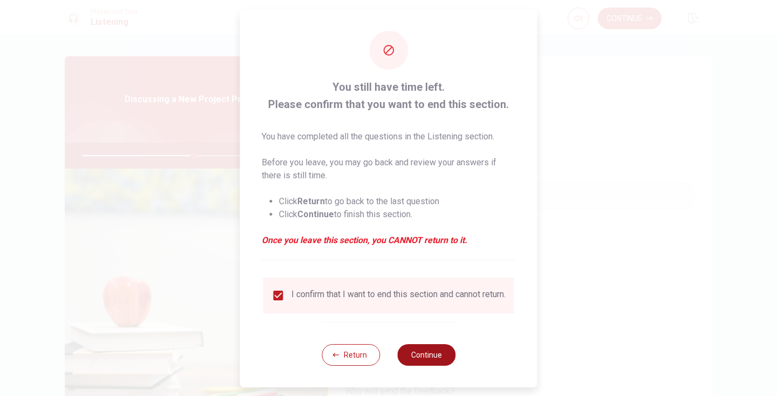
click at [430, 361] on button "Continue" at bounding box center [426, 355] width 58 height 22
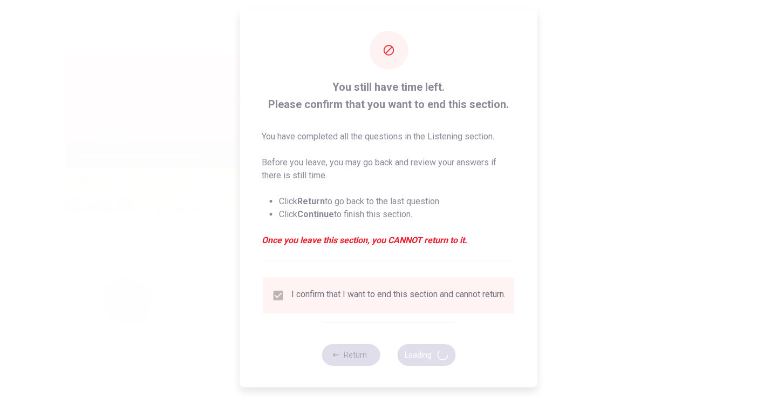
type input "58"
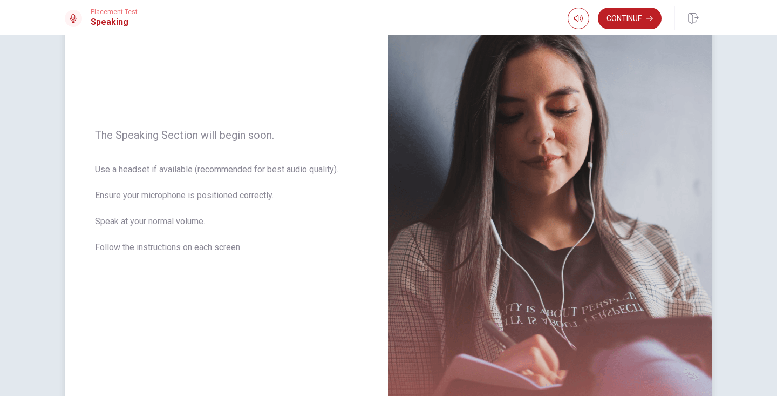
scroll to position [97, 0]
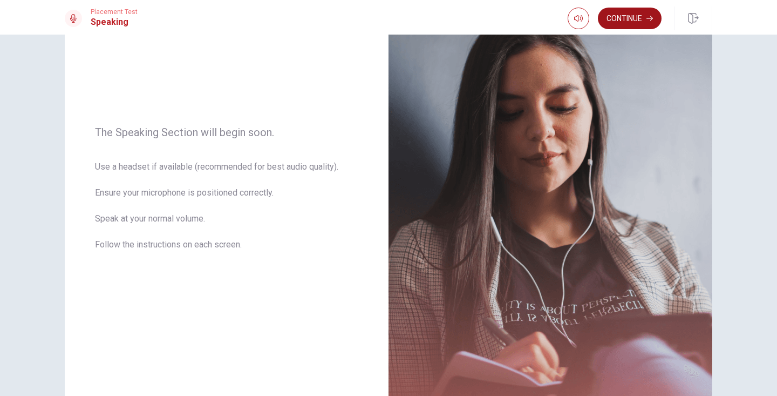
click at [634, 16] on button "Continue" at bounding box center [630, 19] width 64 height 22
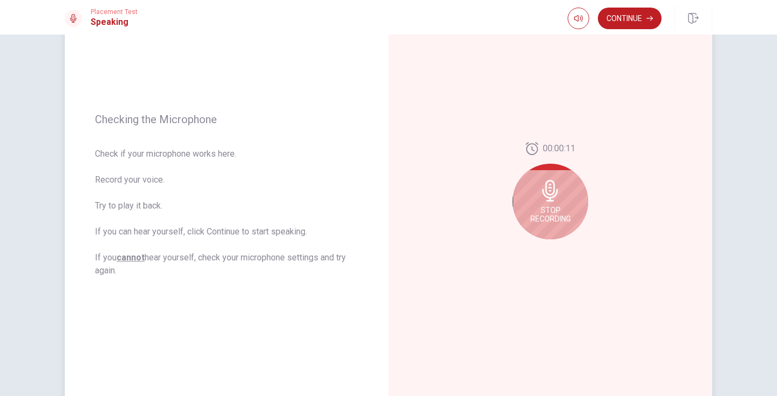
click at [547, 192] on icon at bounding box center [551, 191] width 22 height 22
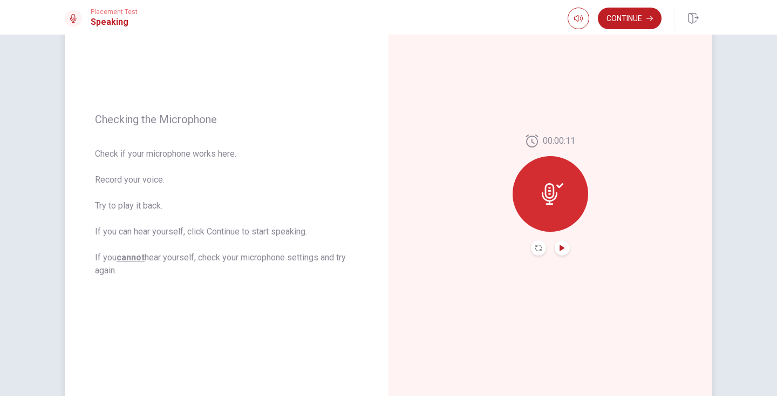
click at [560, 246] on icon "Play Audio" at bounding box center [562, 247] width 5 height 6
click at [556, 211] on div at bounding box center [551, 194] width 76 height 76
click at [550, 193] on icon at bounding box center [553, 194] width 22 height 22
click at [626, 18] on button "Continue" at bounding box center [630, 19] width 64 height 22
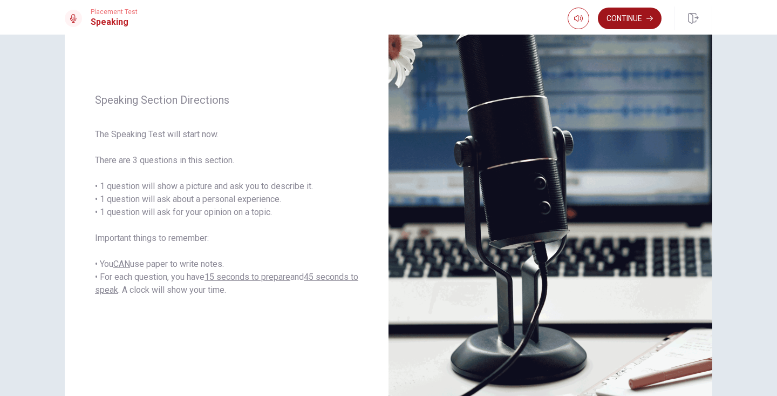
click at [630, 20] on button "Continue" at bounding box center [630, 19] width 64 height 22
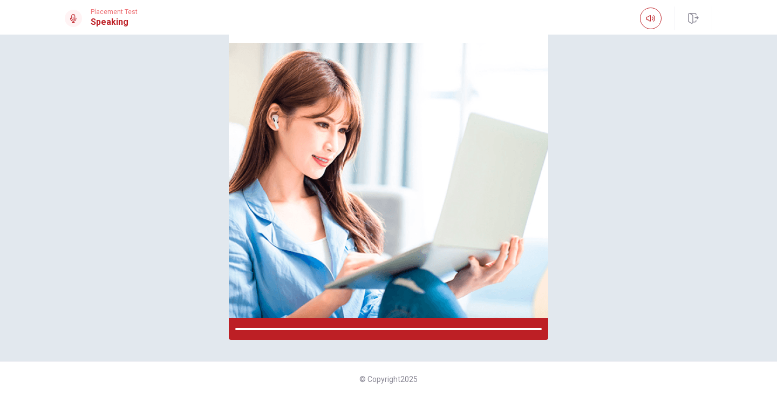
scroll to position [78, 0]
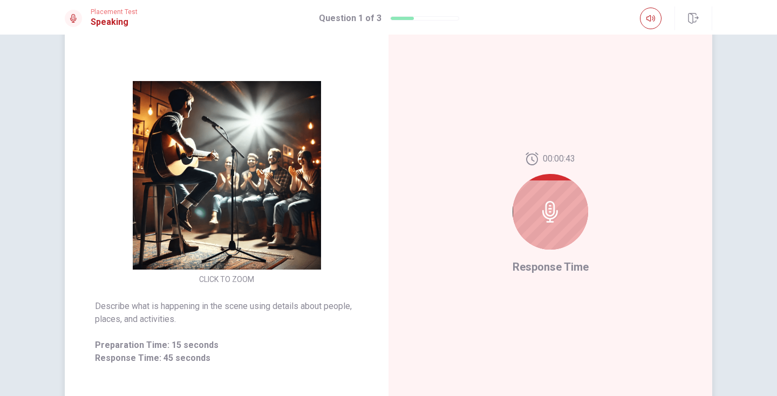
click at [553, 194] on div at bounding box center [551, 212] width 76 height 76
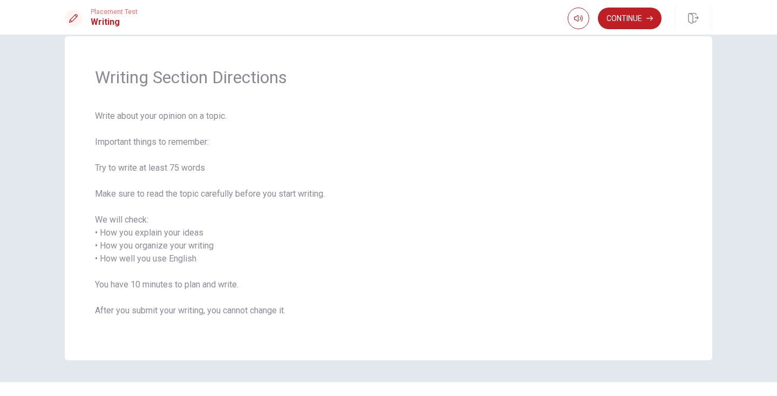
scroll to position [30, 0]
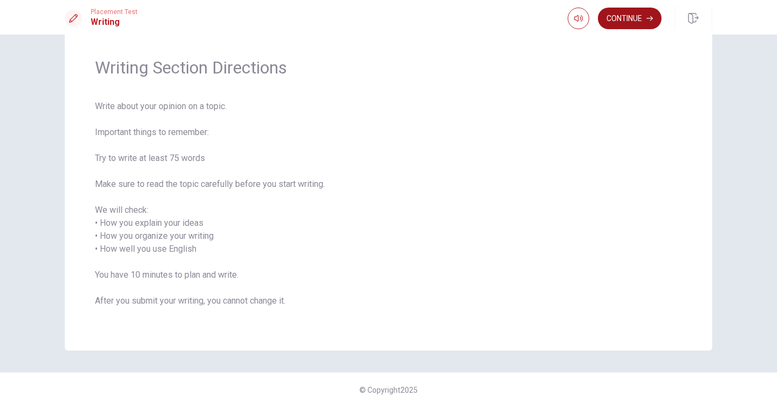
click at [616, 21] on button "Continue" at bounding box center [630, 19] width 64 height 22
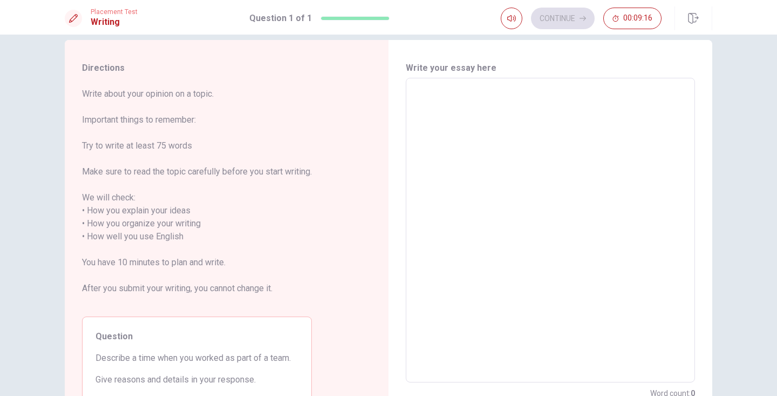
scroll to position [12, 0]
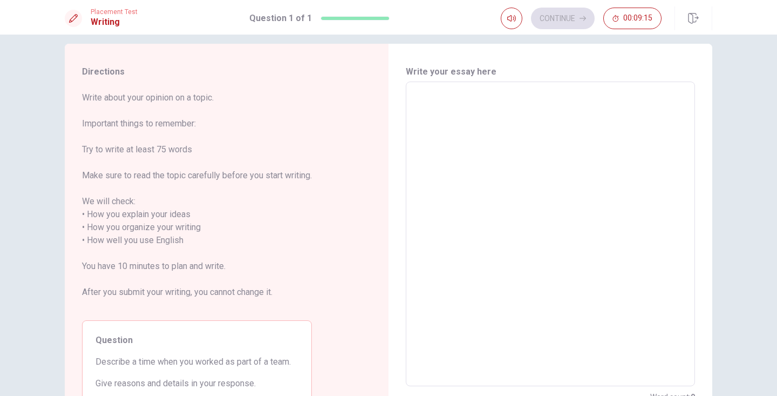
click at [460, 106] on textarea at bounding box center [550, 234] width 274 height 287
type textarea "W"
type textarea "x"
type textarea "Wh"
type textarea "x"
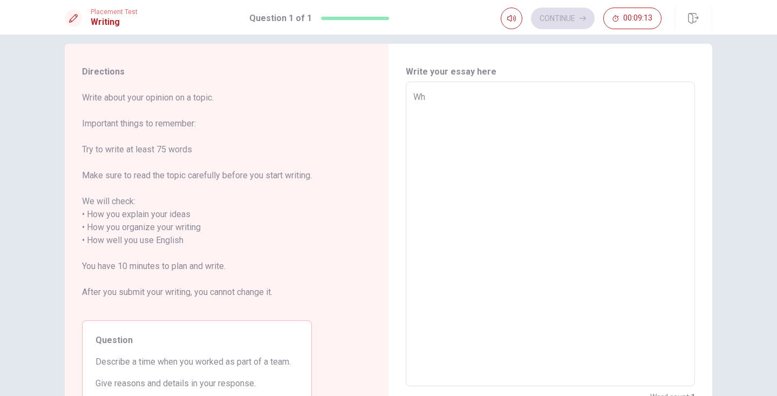
type textarea "Whe"
type textarea "x"
type textarea "When"
type textarea "x"
type textarea "When"
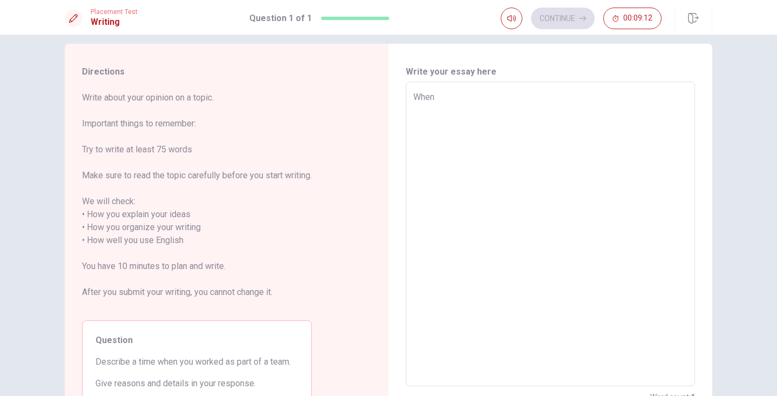
type textarea "x"
type textarea "When I"
type textarea "x"
type textarea "When I"
type textarea "x"
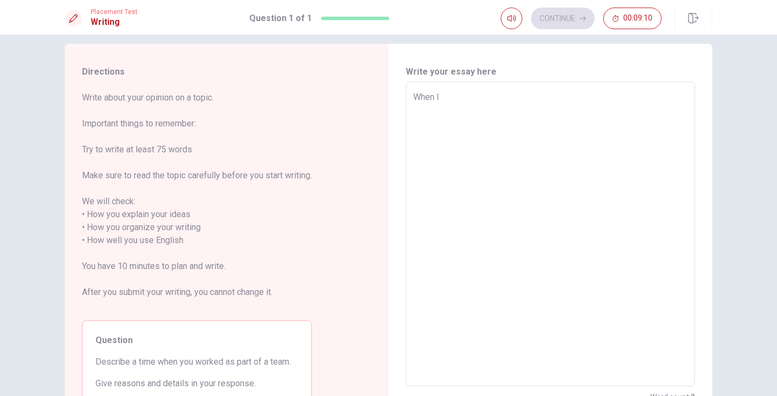
type textarea "When I w"
type textarea "x"
type textarea "When I wo"
type textarea "x"
type textarea "When I wor"
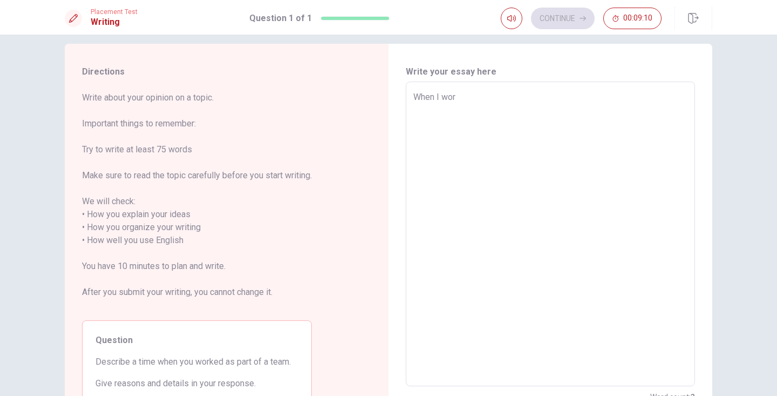
type textarea "x"
type textarea "When I work"
type textarea "x"
type textarea "When I worke"
type textarea "x"
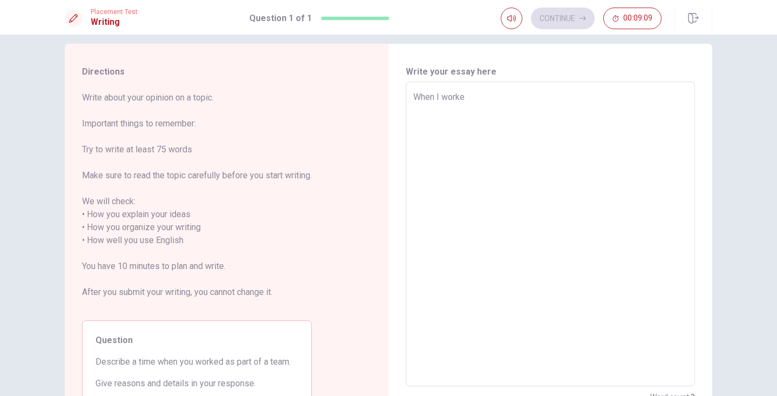
type textarea "When I worked"
type textarea "x"
type textarea "When I worked"
type textarea "x"
type textarea "When I worked i"
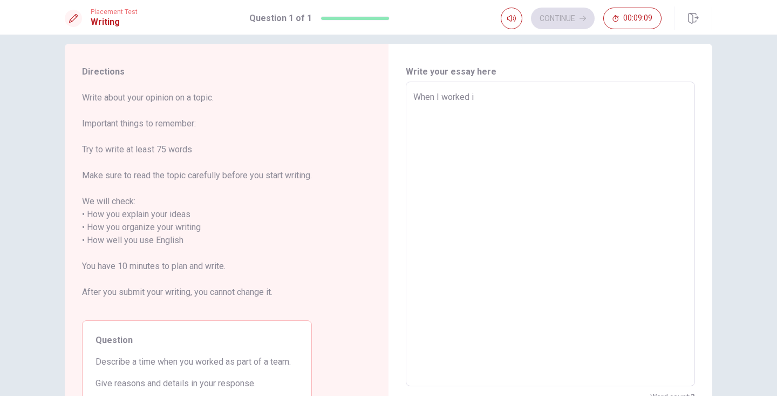
type textarea "x"
type textarea "When I worked in"
type textarea "x"
type textarea "When I worked in"
type textarea "x"
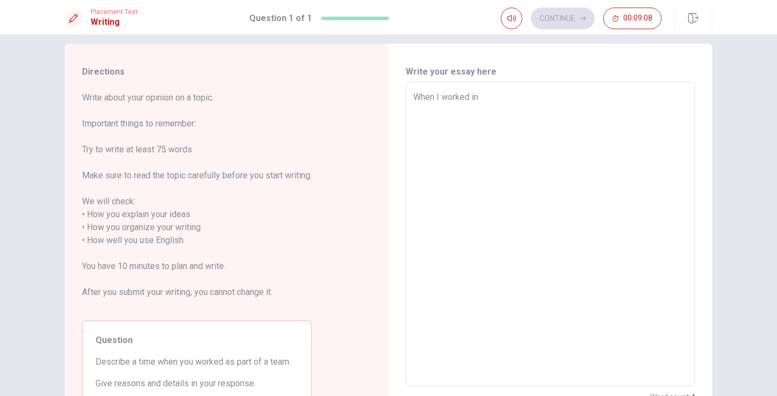
type textarea "When I worked in g"
type textarea "x"
type textarea "When I worked in gh"
type textarea "x"
type textarea "When I worked in [GEOGRAPHIC_DATA]"
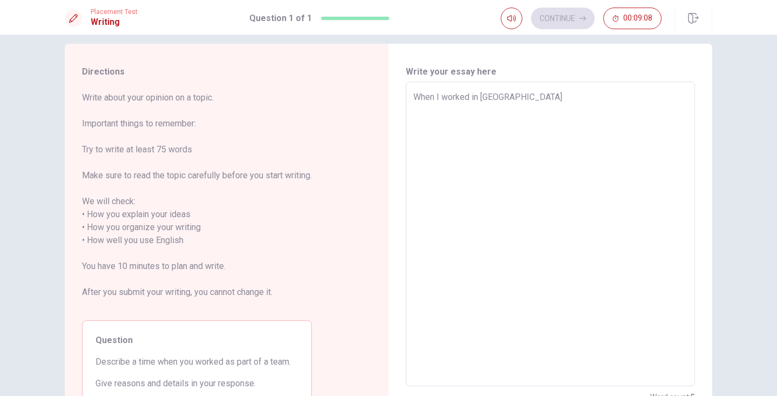
type textarea "x"
type textarea "When I worked in [GEOGRAPHIC_DATA]"
type textarea "x"
type textarea "When I worked in [GEOGRAPHIC_DATA]"
type textarea "x"
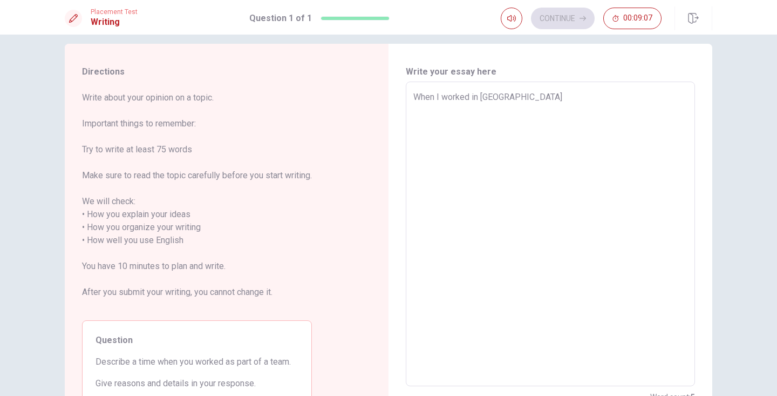
type textarea "When I worked in gh"
type textarea "x"
type textarea "When I worked in g"
type textarea "x"
type textarea "When I worked in"
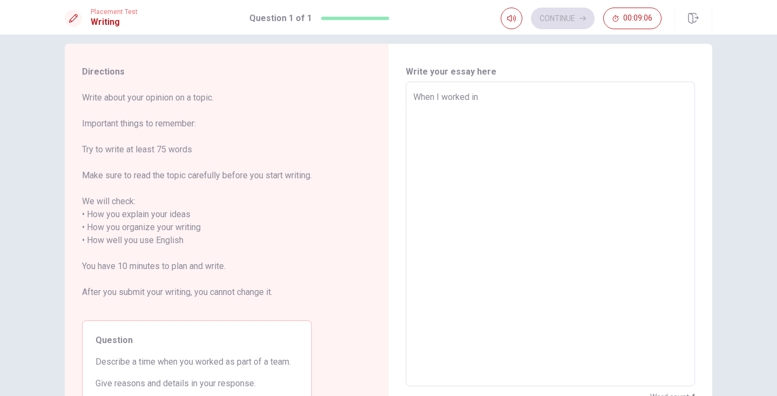
type textarea "x"
type textarea "When I worked in t"
type textarea "x"
type textarea "When I worked in th"
type textarea "x"
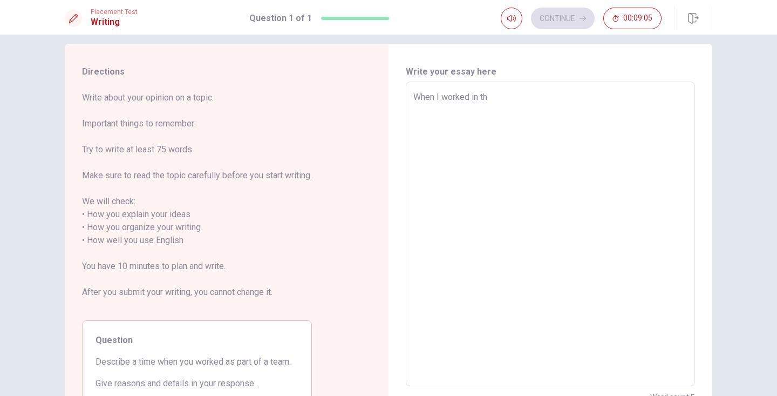
type textarea "When I worked in the"
type textarea "x"
type textarea "When I worked in the"
type textarea "x"
type textarea "When I worked in the h"
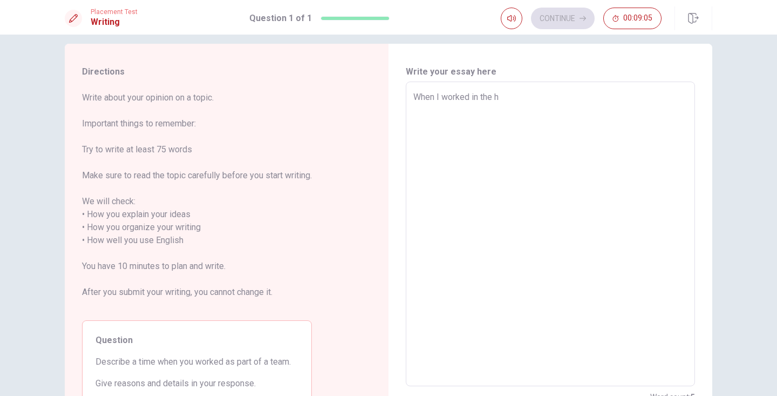
type textarea "x"
type textarea "When I worked in the ho"
type textarea "x"
type textarea "When I worked in the hos"
type textarea "x"
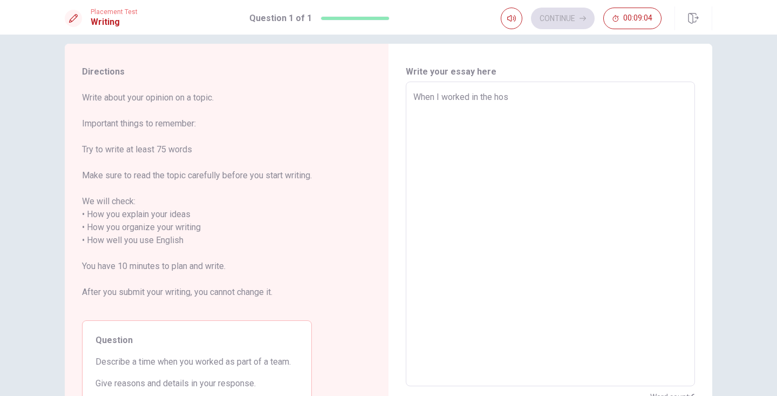
type textarea "When I worked in the host"
type textarea "x"
type textarea "When I worked in the hostp"
type textarea "x"
type textarea "When I worked in the hostpi"
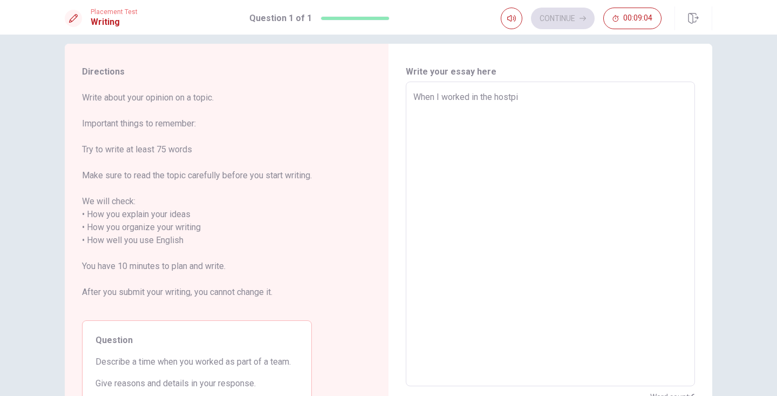
type textarea "x"
type textarea "When I worked in the hostpit"
type textarea "x"
type textarea "When I worked in the hostpi"
type textarea "x"
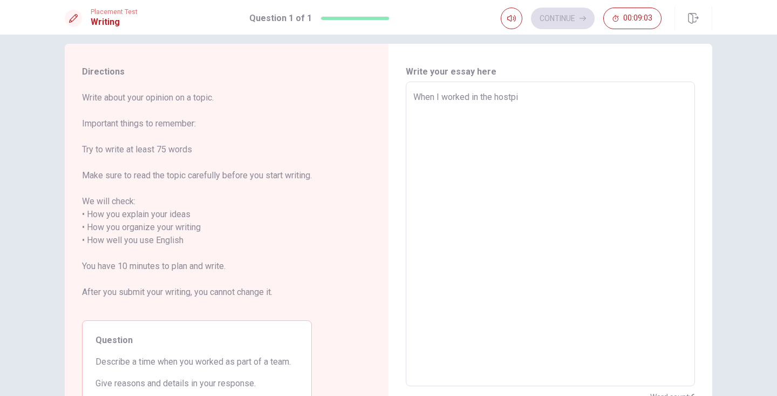
type textarea "When I worked in the hostp"
type textarea "x"
type textarea "When I worked in the host"
type textarea "x"
type textarea "When I worked in the hos"
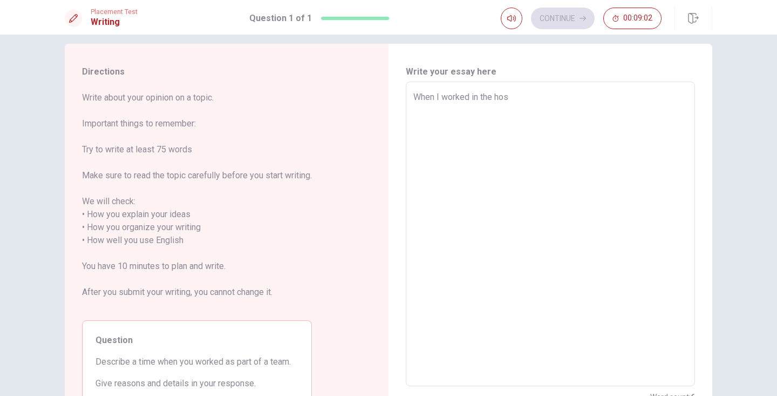
type textarea "x"
type textarea "When I worked in the hosp"
type textarea "x"
type textarea "When I worked in the hospi"
type textarea "x"
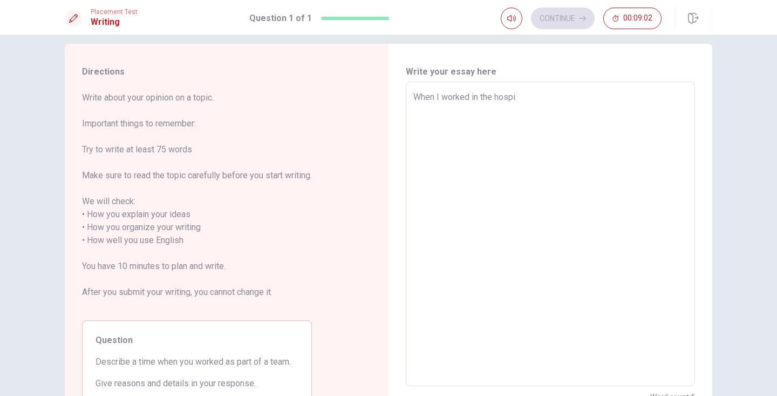
type textarea "When I worked in the hospit"
type textarea "x"
type textarea "When I worked in the hospitl"
type textarea "x"
type textarea "When I worked in the hospit"
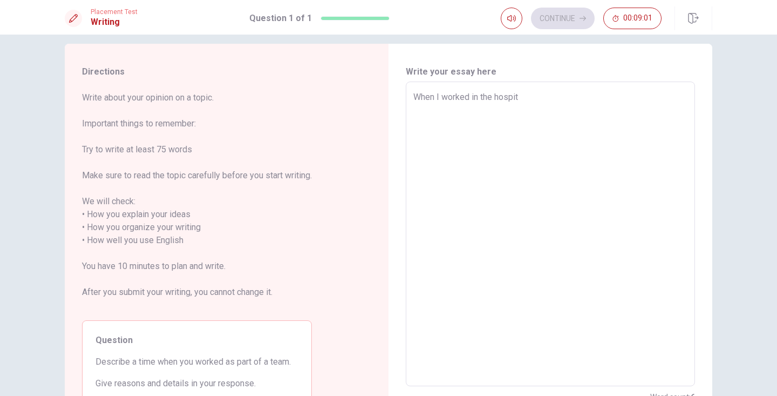
type textarea "x"
type textarea "When I worked in the hospita"
type textarea "x"
type textarea "When I worked in the hospital"
type textarea "x"
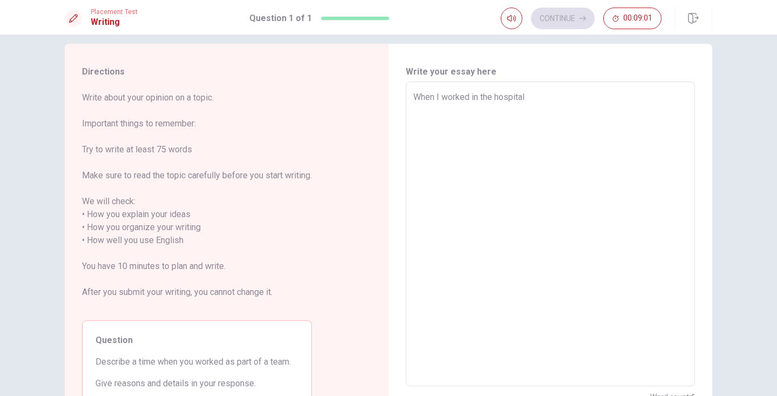
type textarea "When I worked in the hospital"
type textarea "x"
type textarea "When I worked in the hospital i"
type textarea "x"
type textarea "When I worked in the hospital il"
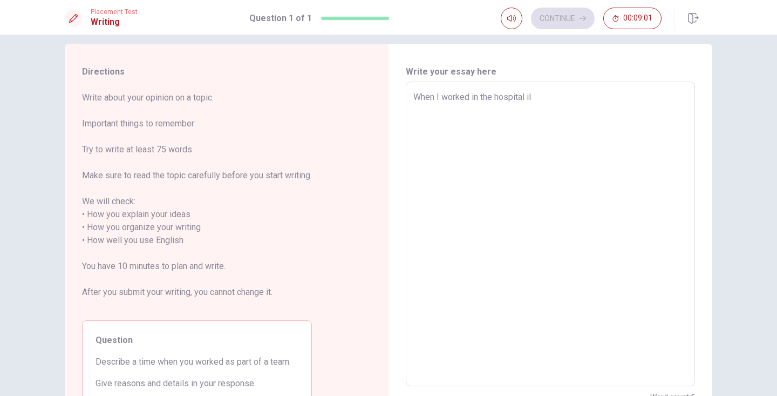
type textarea "x"
type textarea "When I worked in the hospital il"
type textarea "x"
type textarea "When I worked in the hospital il f"
type textarea "x"
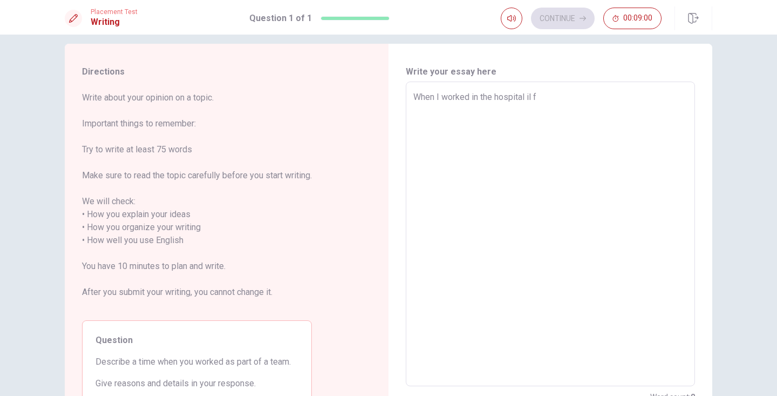
type textarea "When I worked in the hospital il"
type textarea "x"
type textarea "When I worked in the hospital il"
type textarea "x"
type textarea "When I worked in the hospital i"
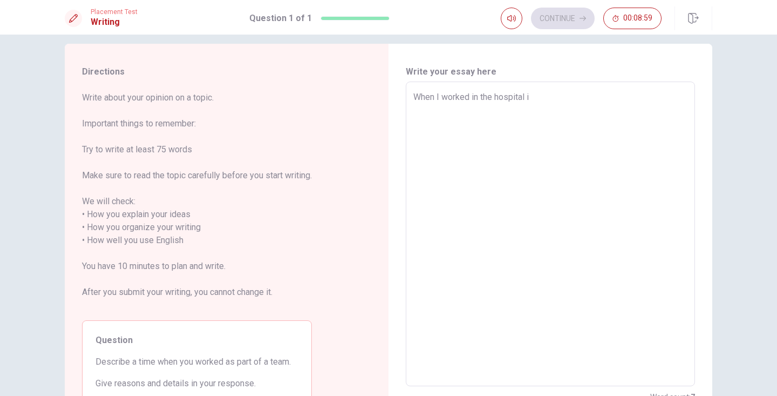
type textarea "x"
type textarea "When I worked in the hospital in"
type textarea "x"
type textarea "When I worked in the hospital in"
type textarea "x"
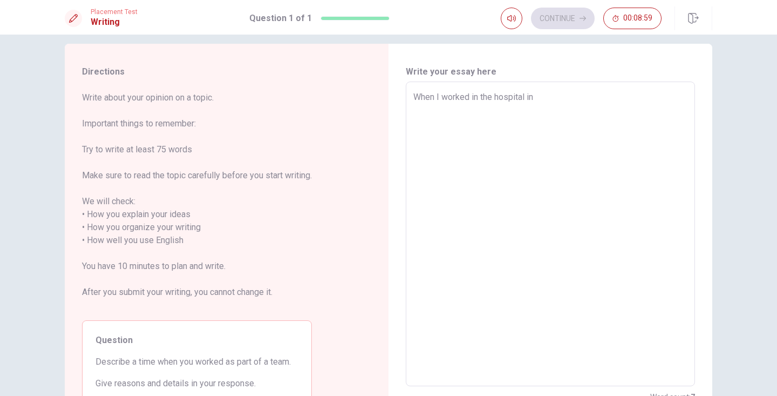
type textarea "When I worked in the hospital in f"
type textarea "x"
type textarea "When I worked in the hospital in fr"
type textarea "x"
type textarea "When I worked in the hospital in fre"
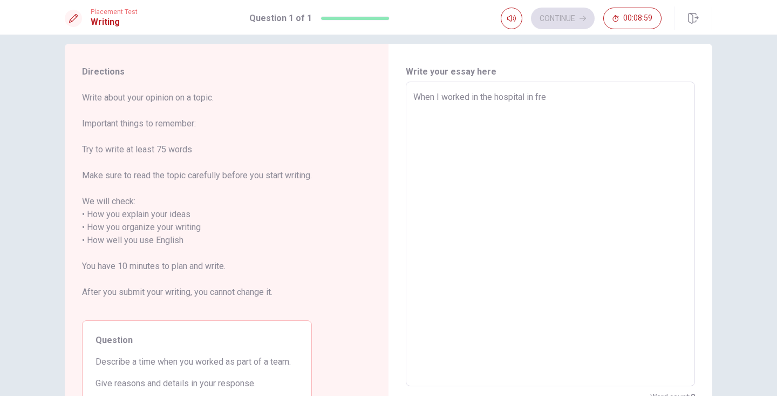
type textarea "x"
type textarea "When I worked in the hospital in fren"
type textarea "x"
type textarea "When I worked in the hospital in frenc"
type textarea "x"
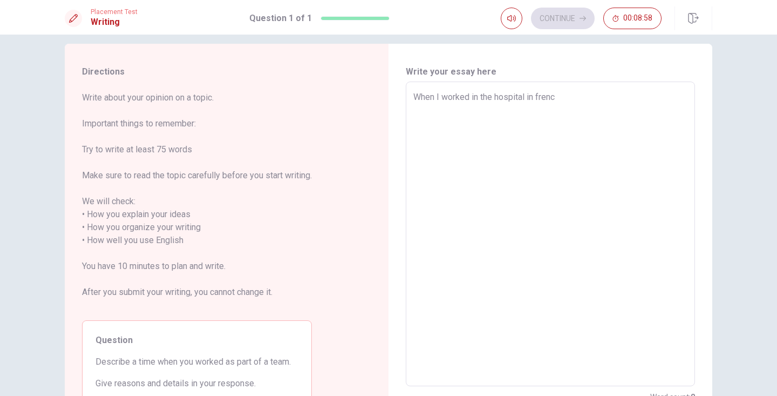
type textarea "When I worked in the hospital in french"
type textarea "x"
type textarea "When I worked in the hospital in french."
type textarea "x"
type textarea "When I worked in the hospital in french."
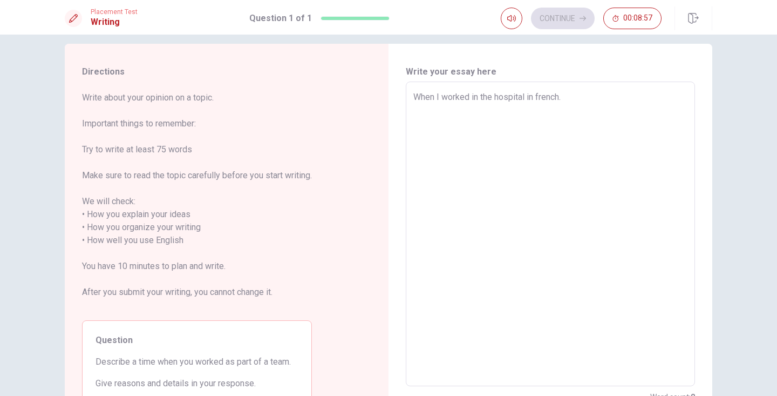
type textarea "x"
type textarea "When I worked in the hospital in french. i"
type textarea "x"
type textarea "When I worked in the hospital in french. i"
type textarea "x"
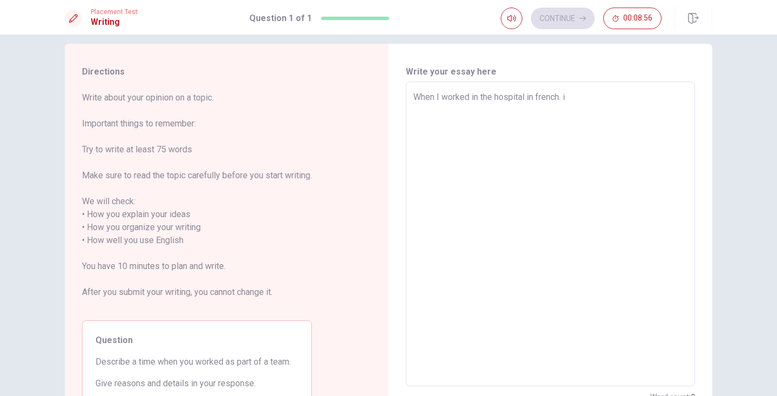
type textarea "When I worked in the hospital in french. i"
type textarea "x"
type textarea "When I worked in the hospital in french."
type textarea "x"
type textarea "When I worked in the hospital in french. I"
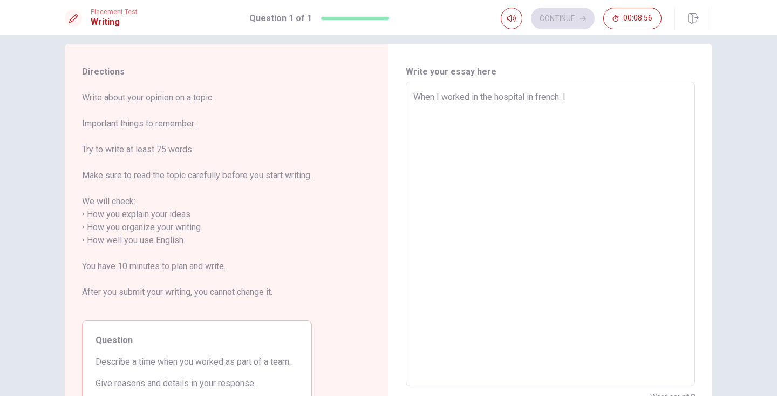
type textarea "x"
type textarea "When I worked in the hospital in french. I"
type textarea "x"
type textarea "When I worked in the hospital in french. I w"
type textarea "x"
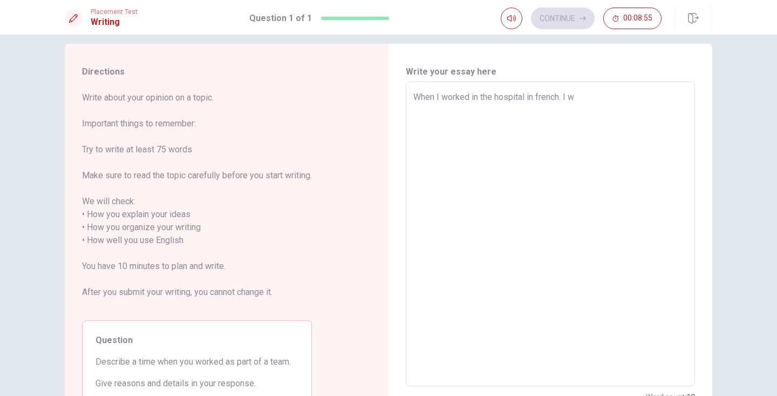
type textarea "When I worked in the hospital in french. I wa"
type textarea "x"
type textarea "When I worked in the hospital in french. I was"
type textarea "x"
type textarea "When I worked in the hospital in french. I was"
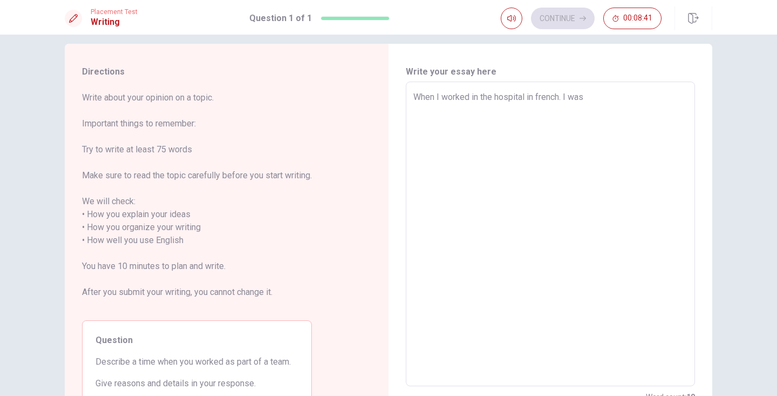
type textarea "x"
type textarea "When I worked in the hospital in french. I was ("
type textarea "x"
type textarea "When I worked in the hospital in french. I was"
type textarea "x"
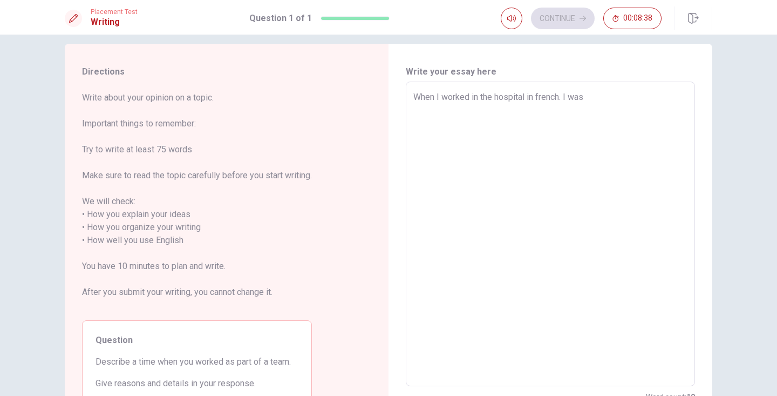
type textarea "When I worked in the hospital in french. I was"
type textarea "x"
type textarea "When I worked in the hospital in french. I wa"
type textarea "x"
type textarea "When I worked in the hospital in french. I w"
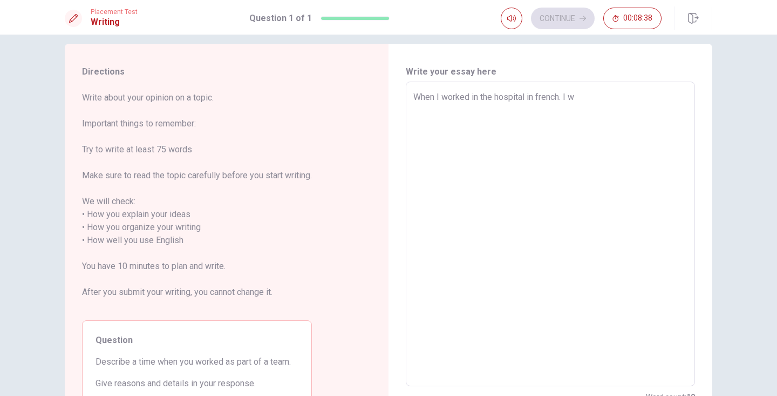
type textarea "x"
type textarea "When I worked in the hospital in french. I"
type textarea "x"
type textarea "When I worked in the hospital in french. I d"
type textarea "x"
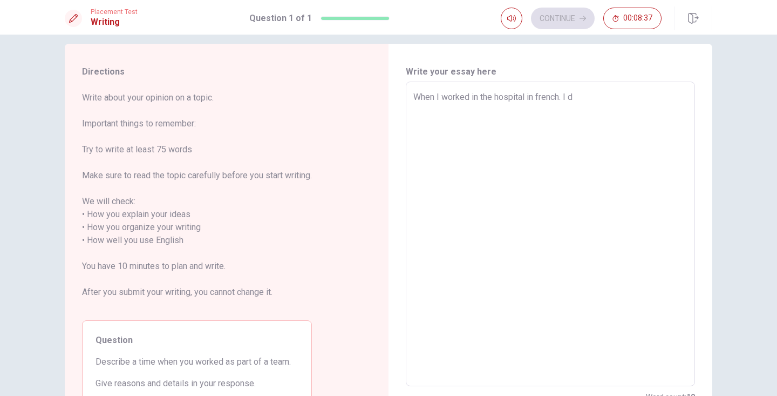
type textarea "When I worked in the hospital in french. I do"
type textarea "x"
type textarea "When I worked in the hospital in french. I don"
type textarea "x"
type textarea "When I worked in the hospital in french. I don'"
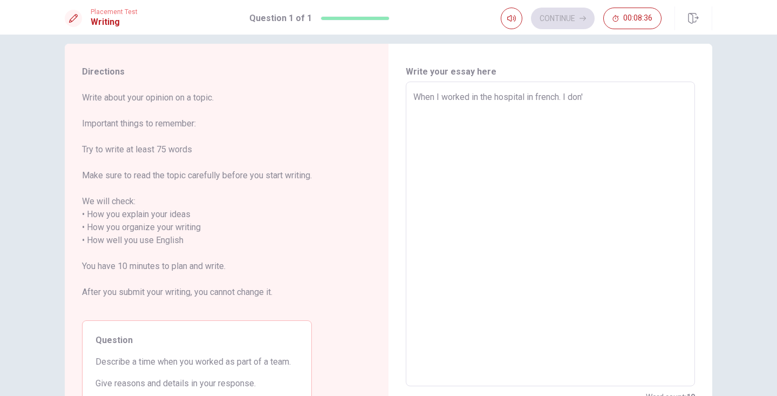
type textarea "x"
type textarea "When I worked in the hospital in french. I don't"
type textarea "x"
type textarea "When I worked in the hospital in french. I don't"
type textarea "x"
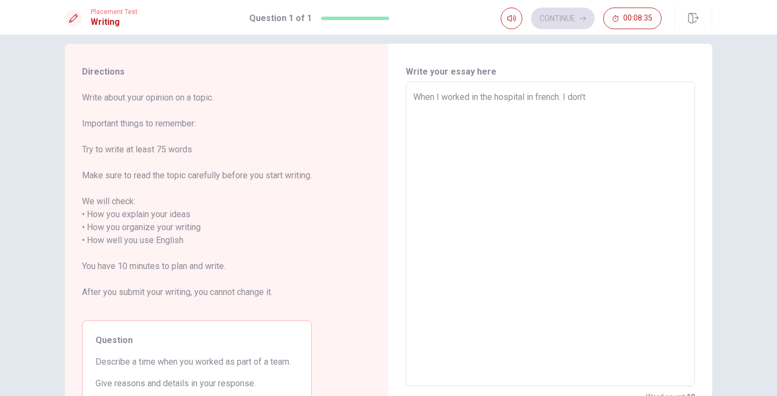
type textarea "When I worked in the hospital in french. I don't k"
type textarea "x"
type textarea "When I worked in the hospital in french. I don't kn"
type textarea "x"
type textarea "When I worked in the hospital in french. I don't knw"
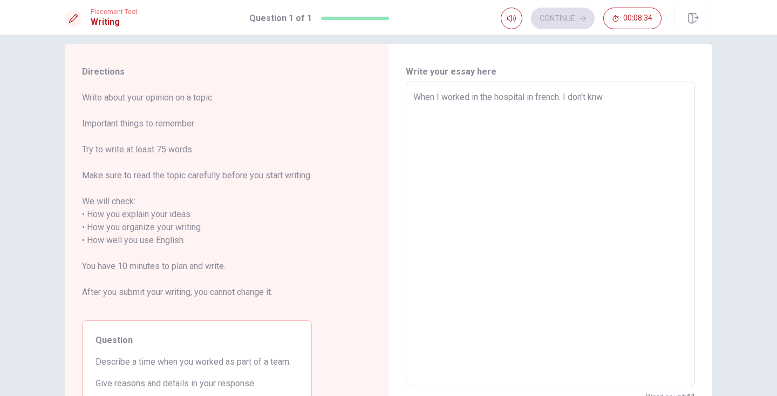
type textarea "x"
type textarea "When I worked in the hospital in french. I don't kn"
type textarea "x"
type textarea "When I worked in the hospital in french. I don't kno"
type textarea "x"
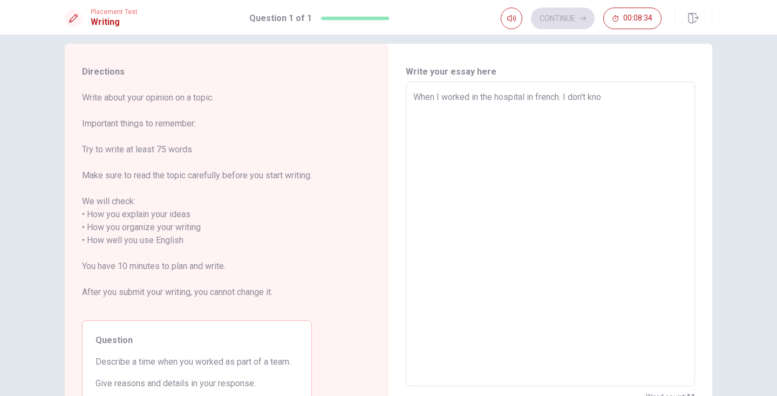
type textarea "When I worked in the hospital in french. I don't know"
type textarea "x"
type textarea "When I worked in the hospital in french. I don't know"
type textarea "x"
type textarea "When I worked in the hospital in french. I don't know h"
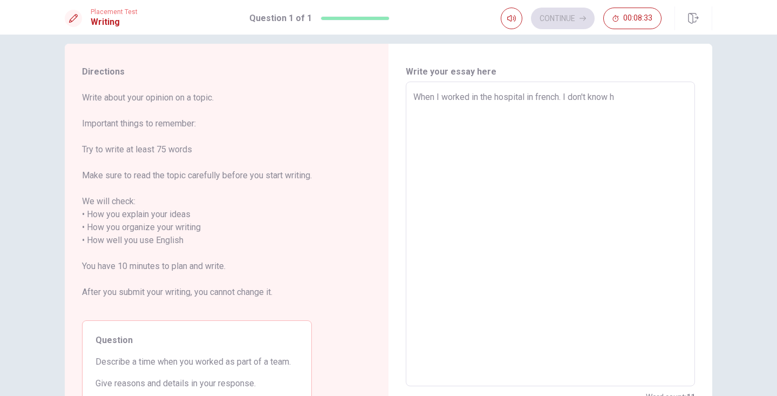
type textarea "x"
type textarea "When I worked in the hospital in french. I don't know ho"
type textarea "x"
type textarea "When I worked in the hospital in french. I don't know hox"
type textarea "x"
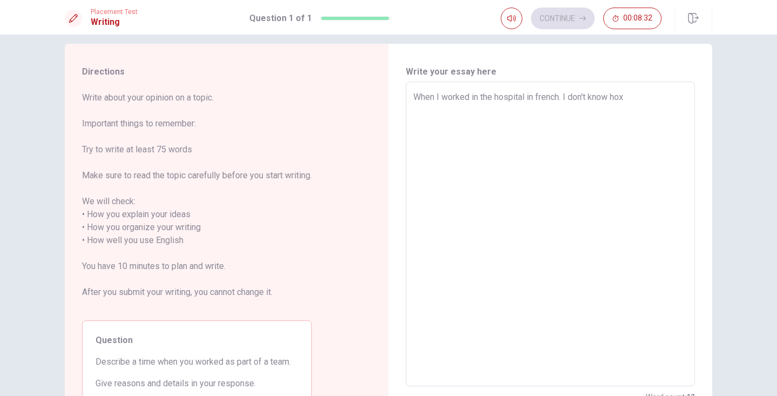
type textarea "When I worked in the hospital in french. I don't know ho"
type textarea "x"
type textarea "When I worked in the hospital in french. I don't know how"
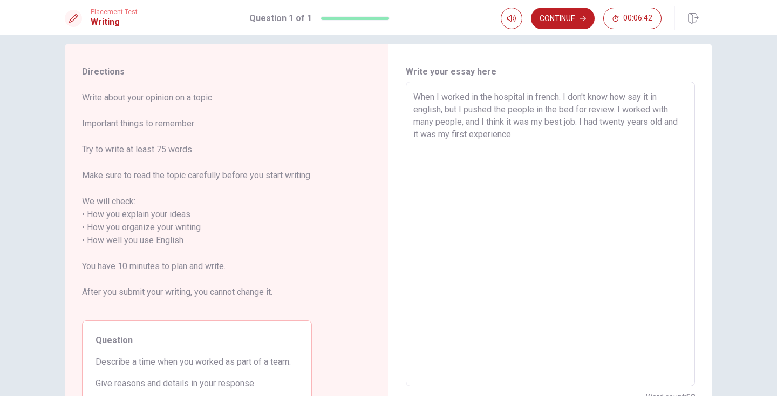
click at [466, 132] on textarea "When I worked in the hospital in french. I don't know how say it in english, bu…" at bounding box center [550, 234] width 274 height 287
click at [557, 132] on textarea "When I worked in the hospital in french. I don't know how say it in english, bu…" at bounding box center [550, 234] width 274 height 287
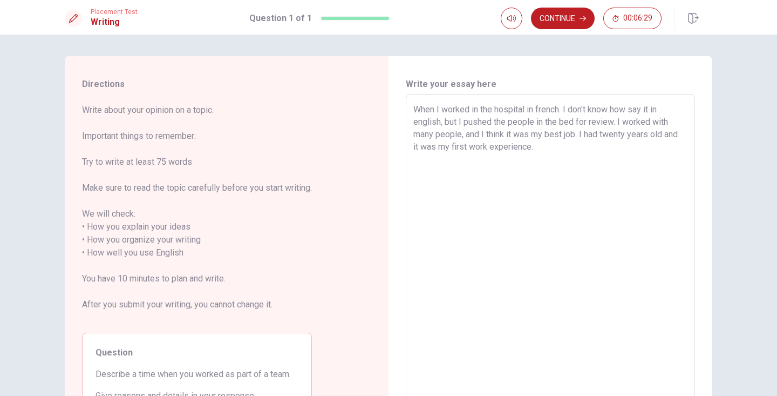
scroll to position [0, 0]
click at [463, 136] on textarea "When I worked in the hospital in french. I don't know how say it in english, bu…" at bounding box center [550, 246] width 274 height 287
drag, startPoint x: 428, startPoint y: 148, endPoint x: 416, endPoint y: 148, distance: 12.4
click at [416, 148] on textarea "When I worked in the hospital in french. I don't know how say it in english, bu…" at bounding box center [550, 246] width 274 height 287
click at [496, 167] on textarea "When I worked in the hospital in french. I don't know how say it in english, bu…" at bounding box center [550, 246] width 274 height 287
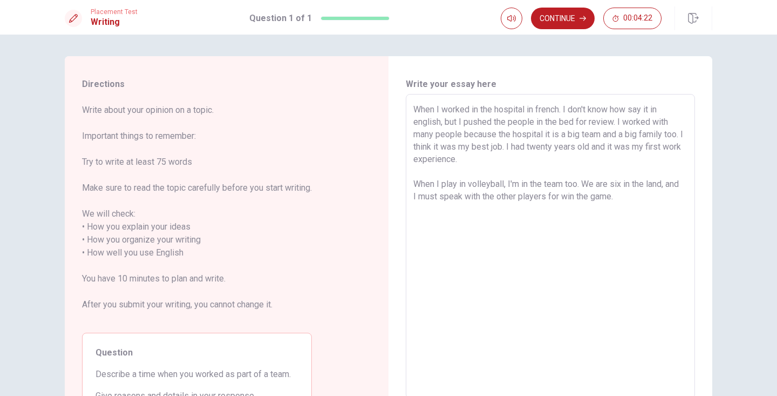
drag, startPoint x: 437, startPoint y: 199, endPoint x: 418, endPoint y: 199, distance: 18.9
click at [418, 199] on textarea "When I worked in the hospital in french. I don't know how say it in english, bu…" at bounding box center [550, 246] width 274 height 287
click at [635, 198] on textarea "When I worked in the hospital in french. I don't know how say it in english, bu…" at bounding box center [550, 246] width 274 height 287
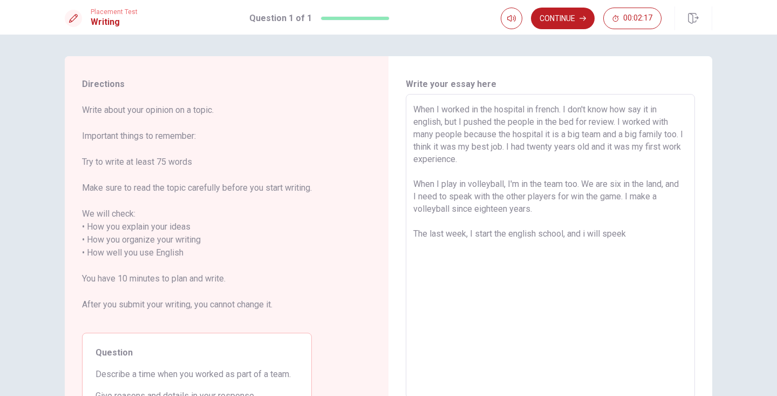
click at [586, 234] on textarea "When I worked in the hospital in french. I don't know how say it in english, bu…" at bounding box center [550, 246] width 274 height 287
click at [649, 236] on textarea "When I worked in the hospital in french. I don't know how say it in english, bu…" at bounding box center [550, 246] width 274 height 287
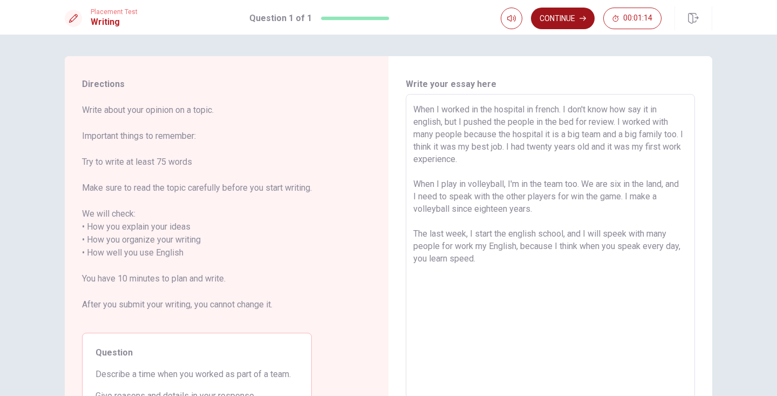
click at [556, 24] on button "Continue" at bounding box center [563, 19] width 64 height 22
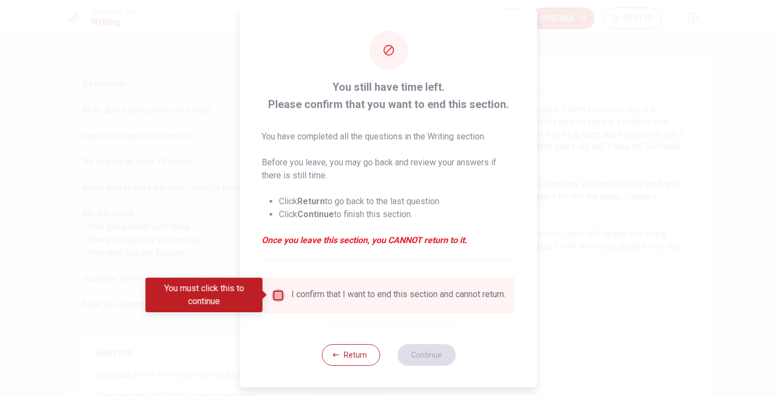
click at [276, 291] on input "You must click this to continue" at bounding box center [278, 295] width 13 height 13
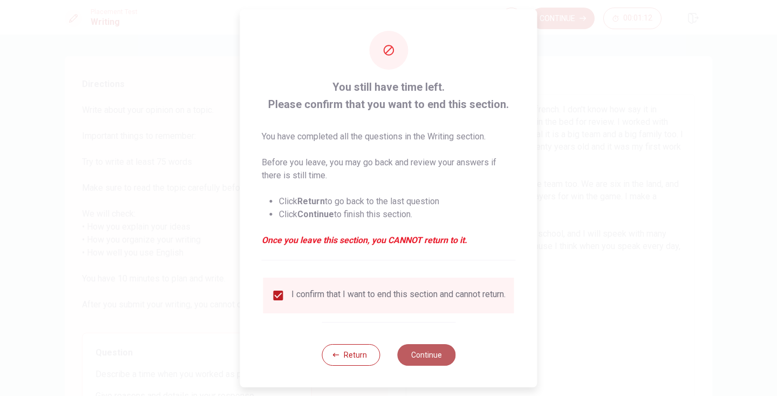
click at [425, 365] on button "Continue" at bounding box center [426, 355] width 58 height 22
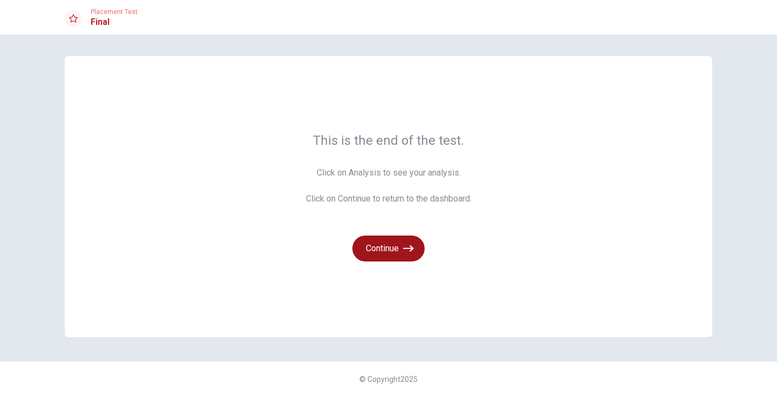
click at [375, 246] on button "Continue" at bounding box center [388, 248] width 72 height 26
